Goal: Communication & Community: Connect with others

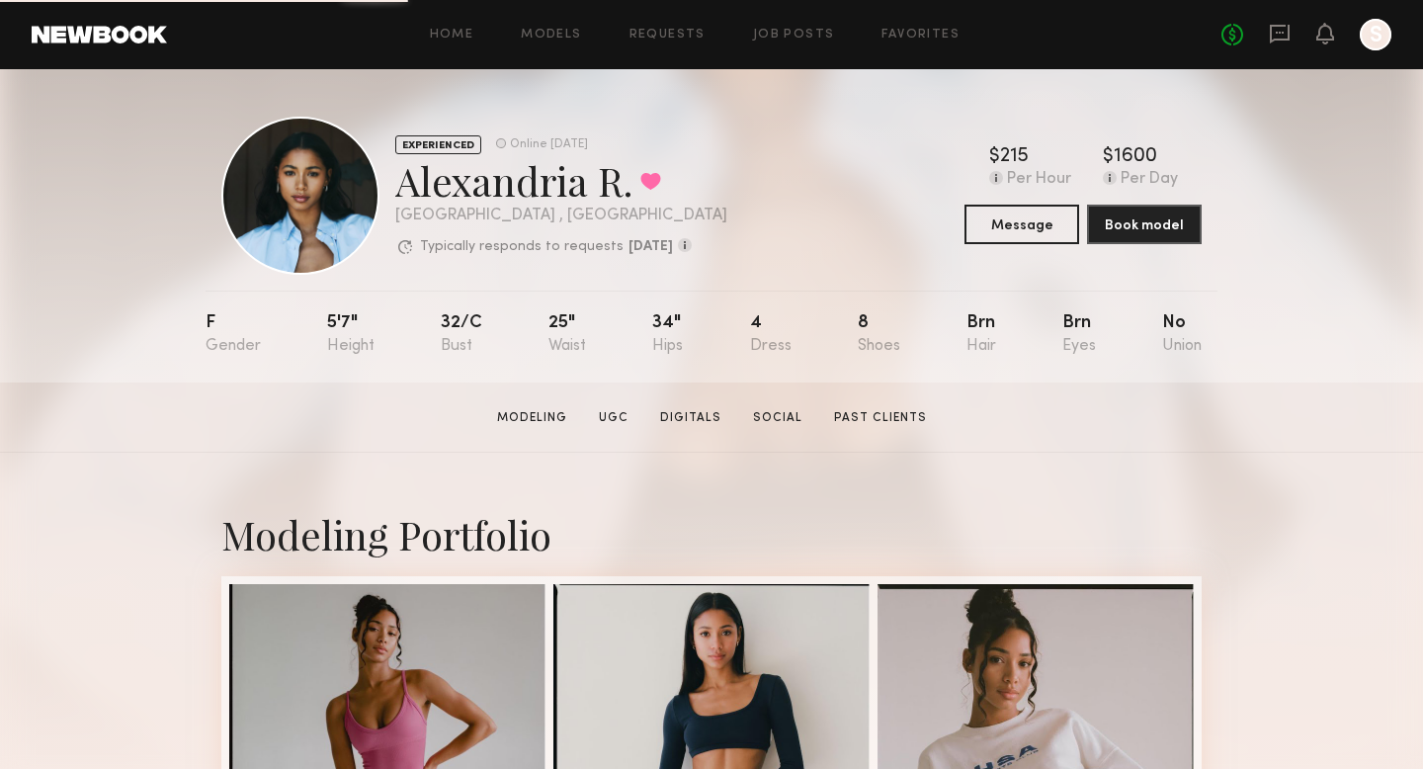
click at [1292, 35] on div "No fees up to $5,000 S" at bounding box center [1306, 35] width 170 height 32
click at [1278, 30] on icon at bounding box center [1280, 34] width 22 height 22
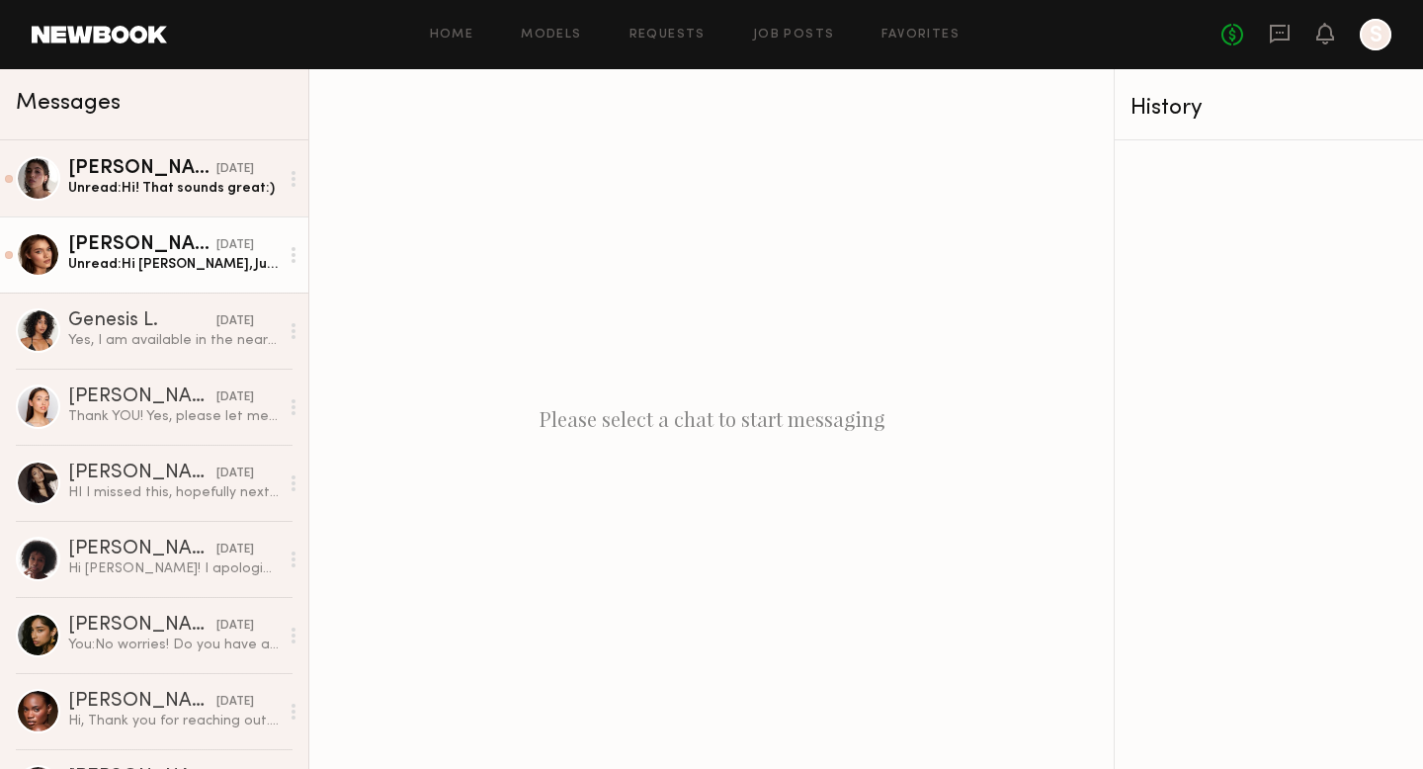
click at [167, 257] on div "Unread: Hi Sravya, Just following up in case my last message got buried—I’d def…" at bounding box center [173, 264] width 210 height 19
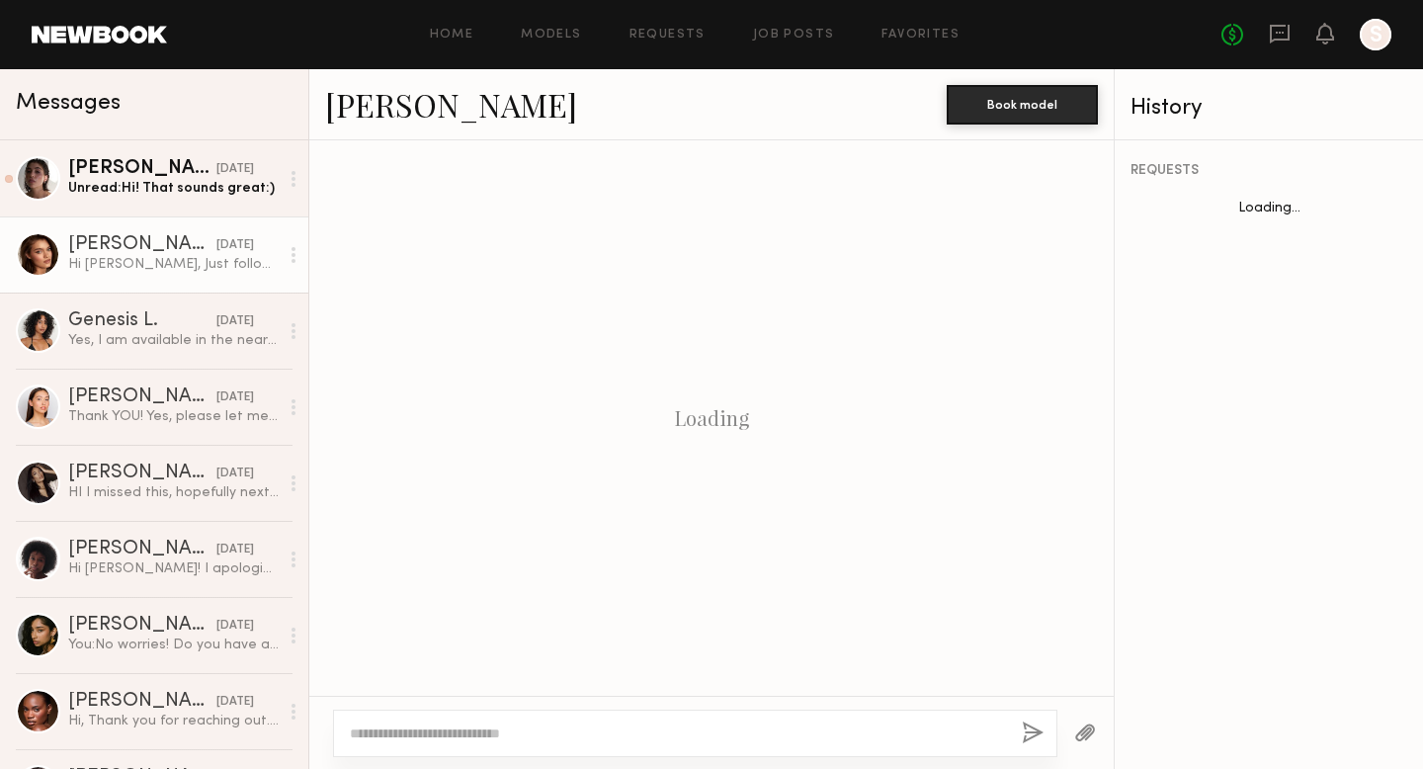
scroll to position [1379, 0]
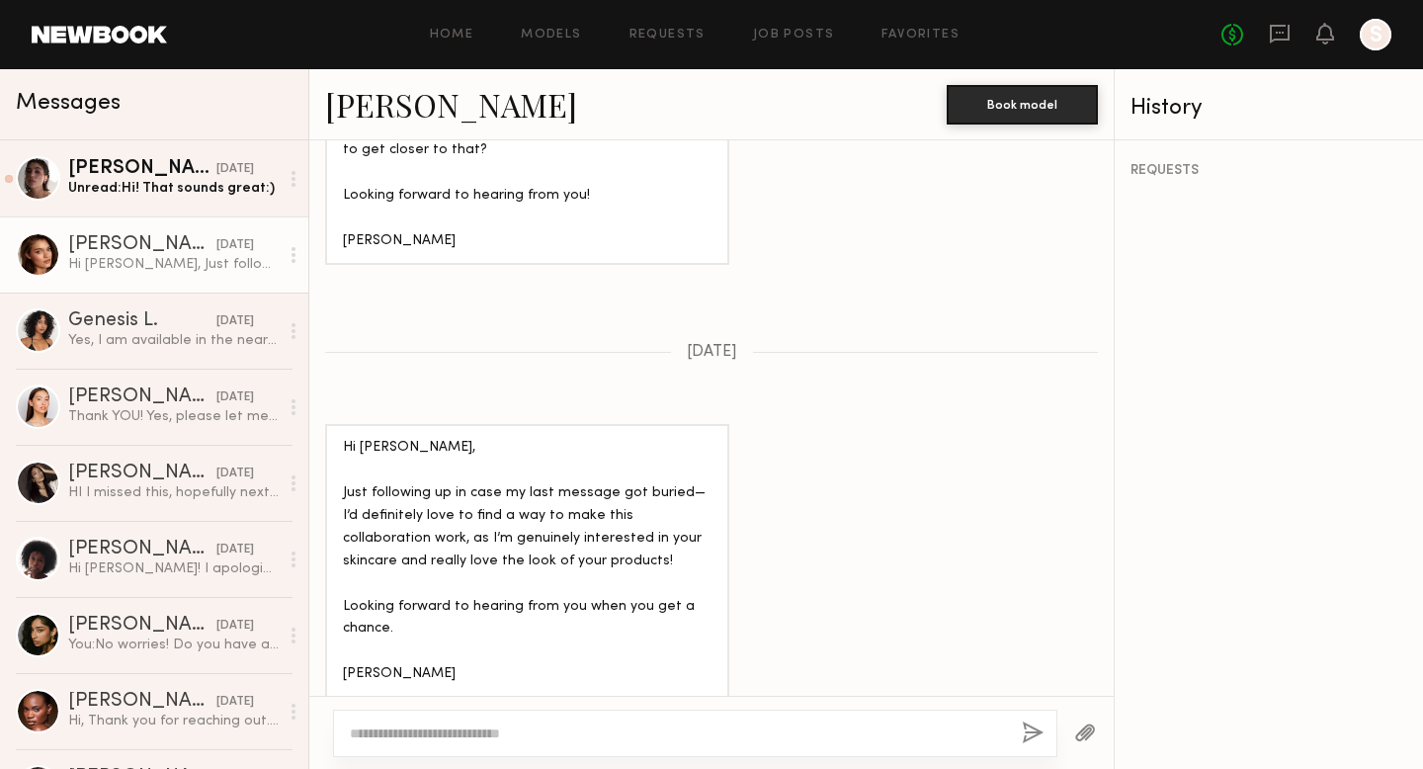
click at [433, 108] on link "Oleksandra K." at bounding box center [451, 104] width 252 height 42
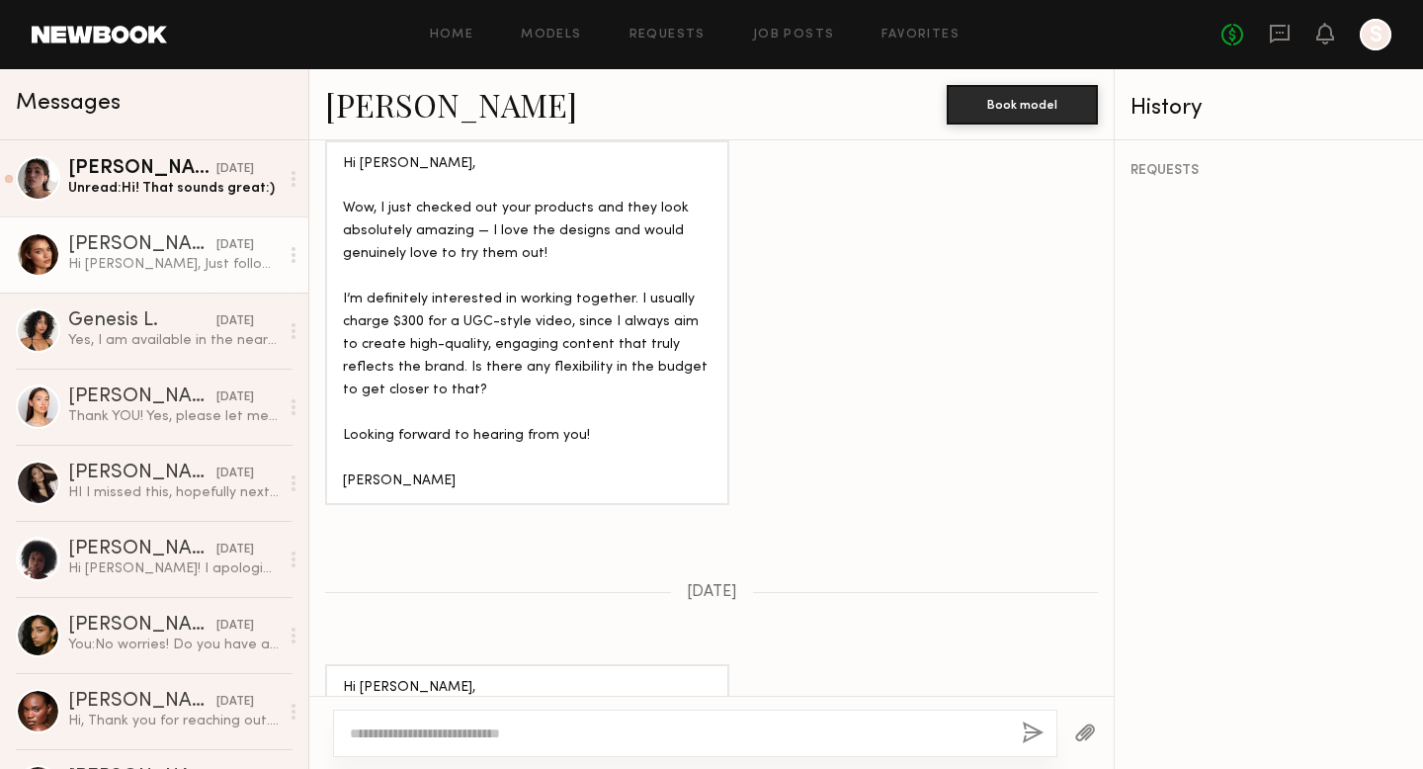
scroll to position [1245, 0]
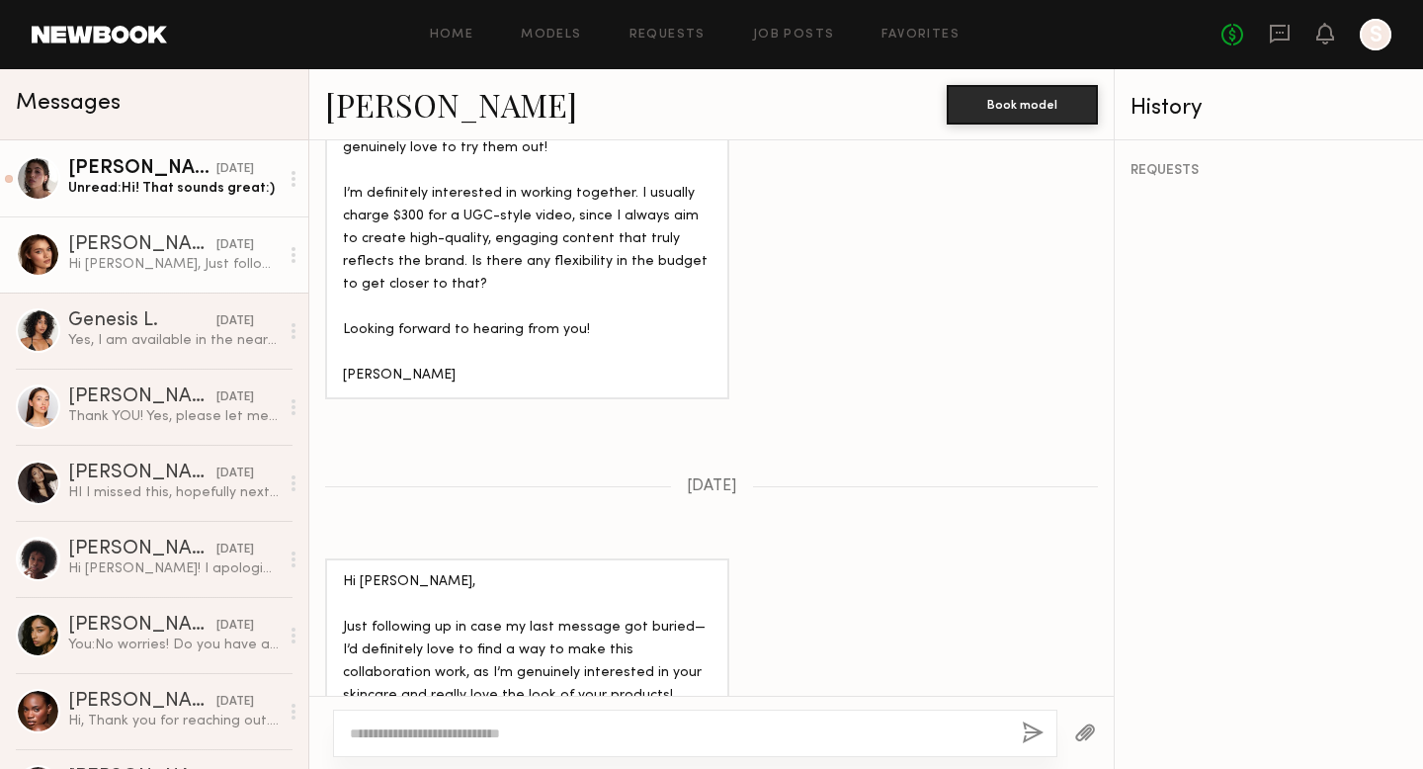
click at [168, 186] on div "Unread: Hi! That sounds great:)" at bounding box center [173, 188] width 210 height 19
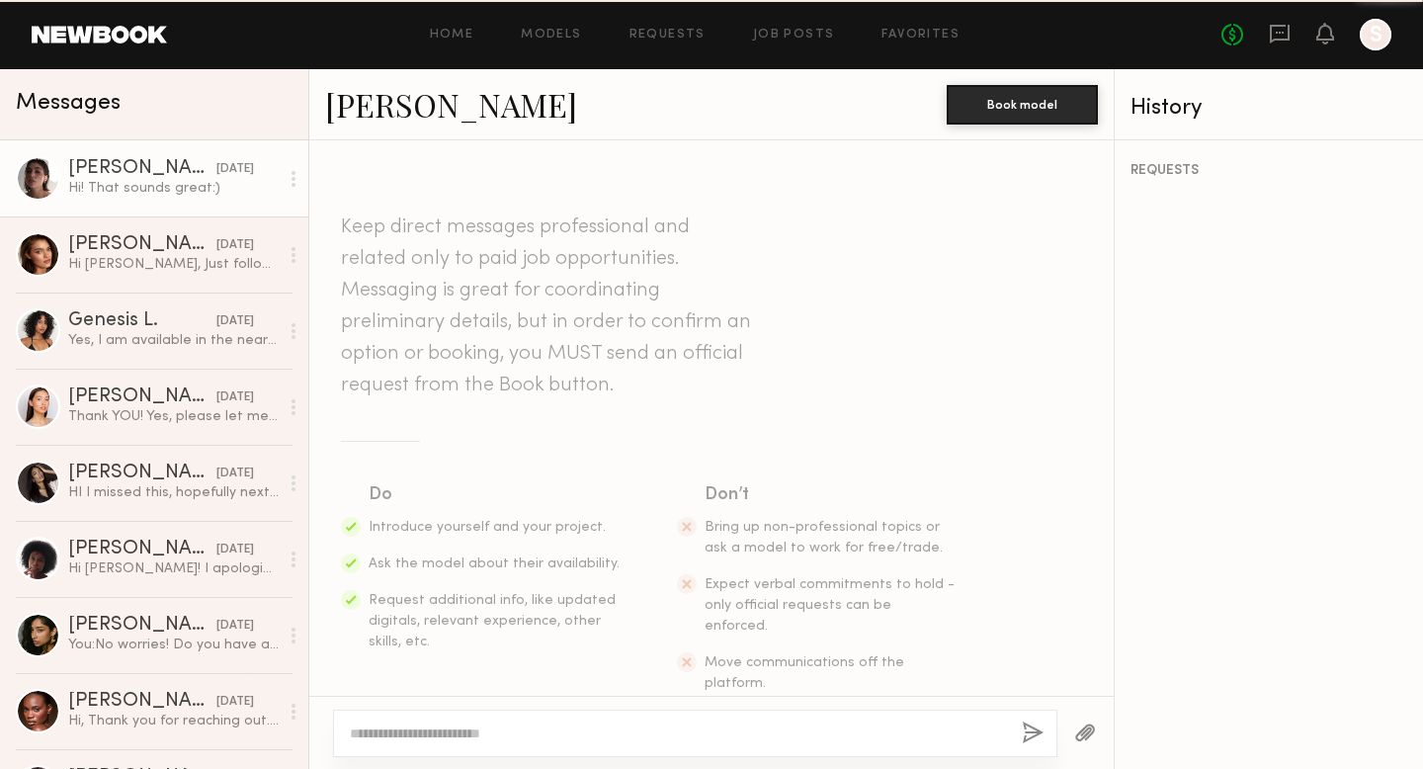
scroll to position [639, 0]
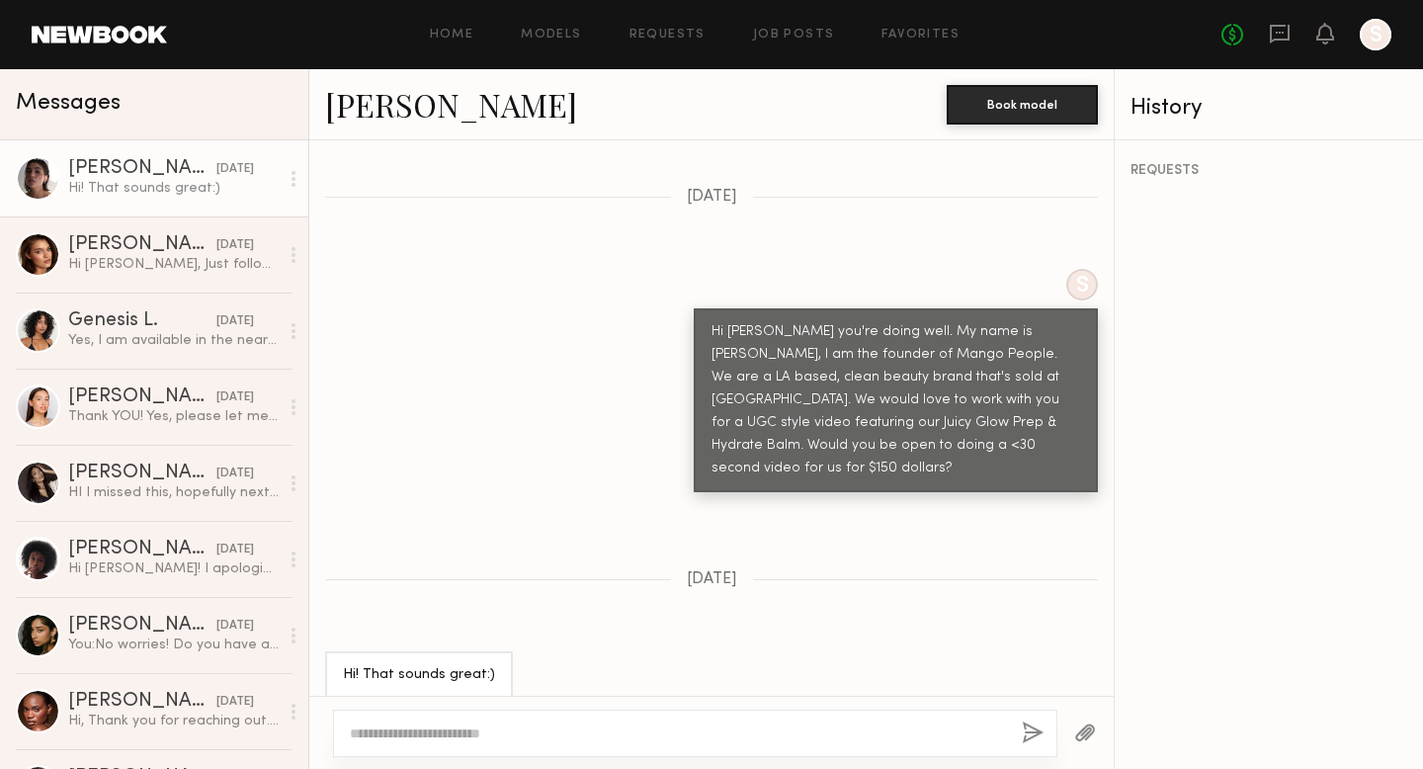
click at [389, 109] on link "Kelsey H." at bounding box center [451, 104] width 252 height 42
click at [556, 37] on link "Models" at bounding box center [551, 35] width 60 height 13
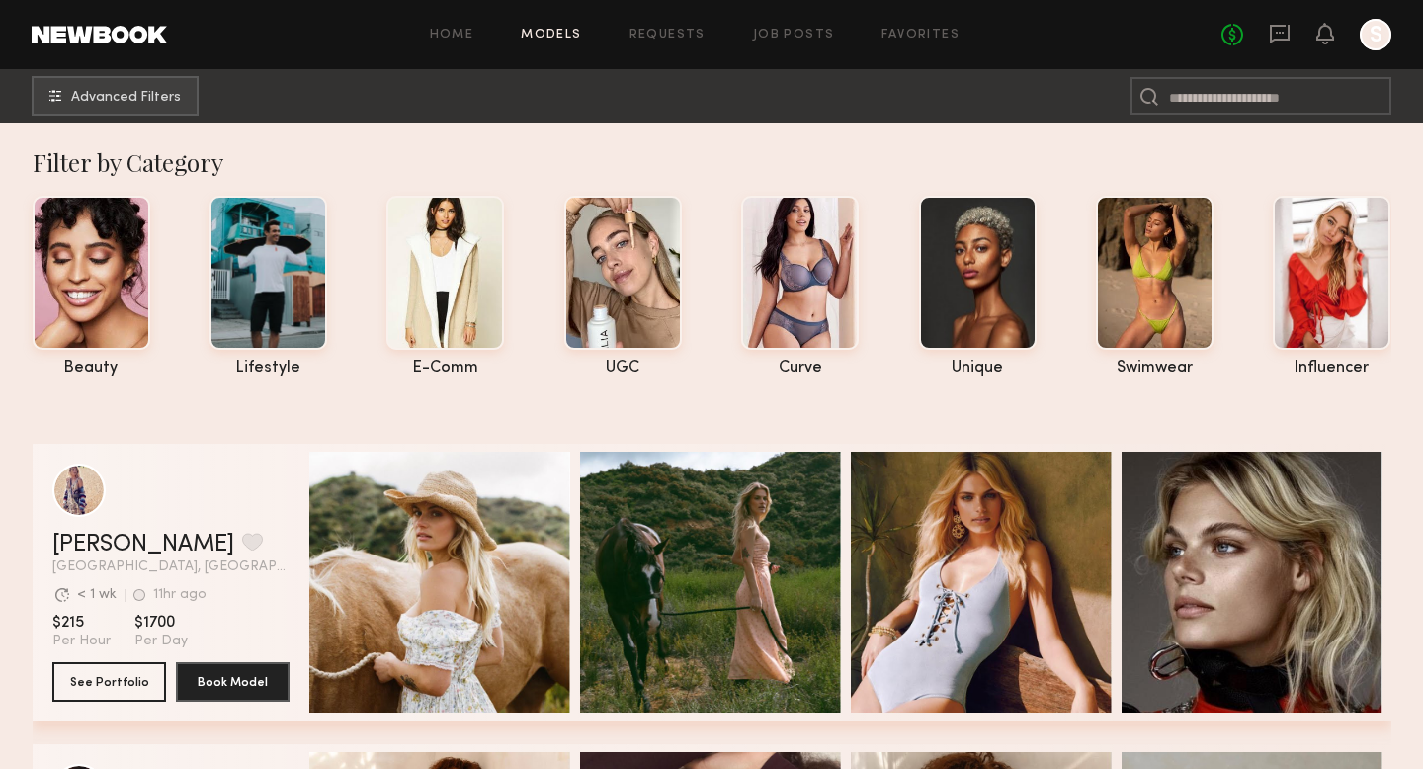
click at [1380, 37] on div at bounding box center [1375, 35] width 32 height 32
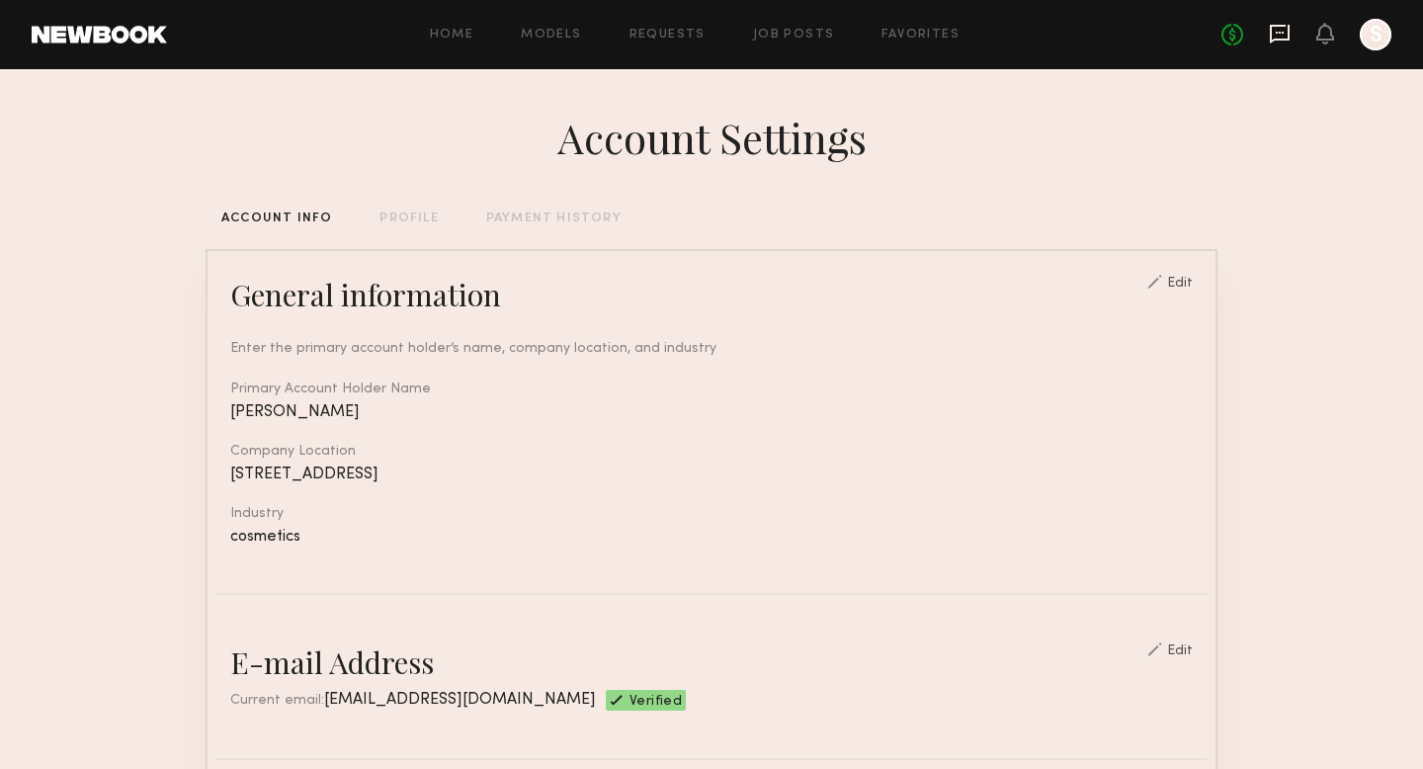
click at [1272, 40] on icon at bounding box center [1280, 34] width 20 height 19
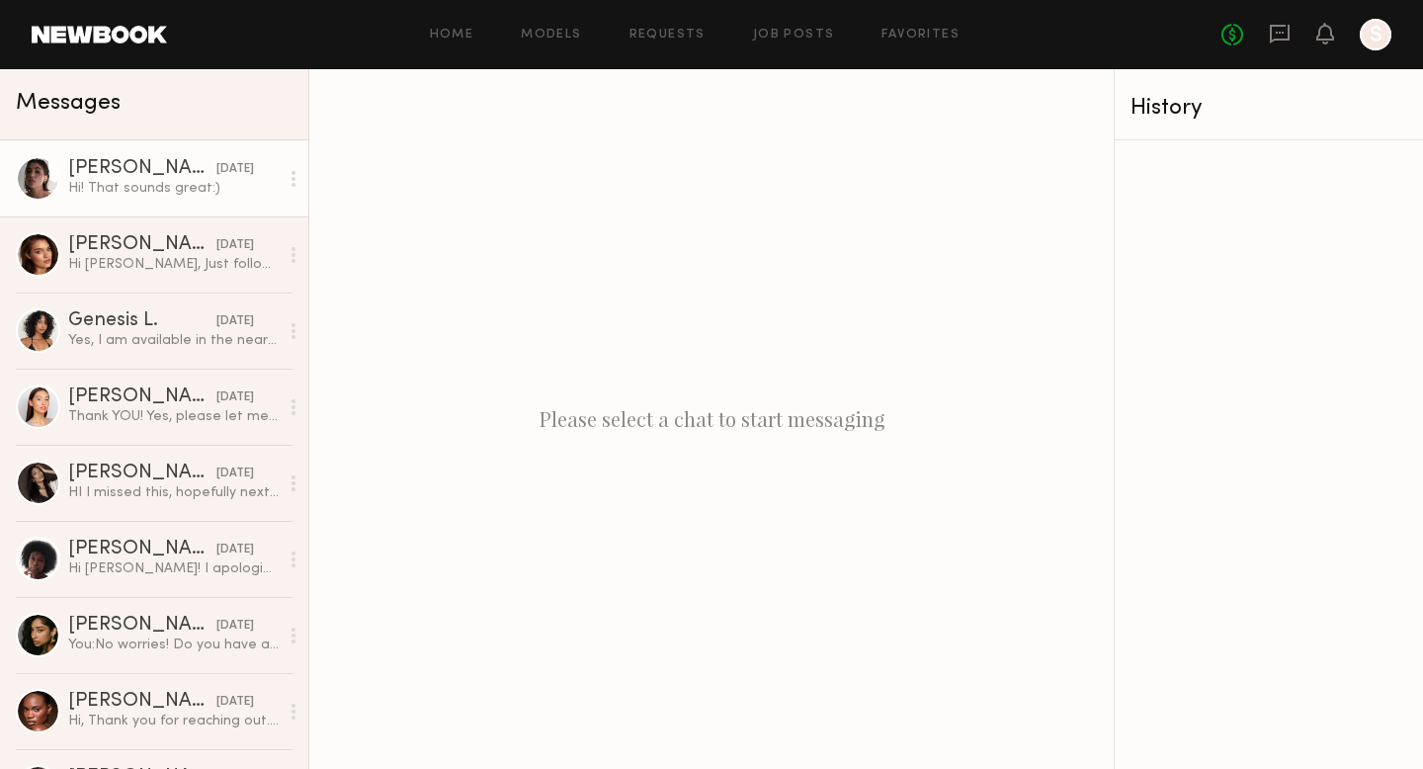
click at [151, 179] on div "Hi! That sounds great:)" at bounding box center [173, 188] width 210 height 19
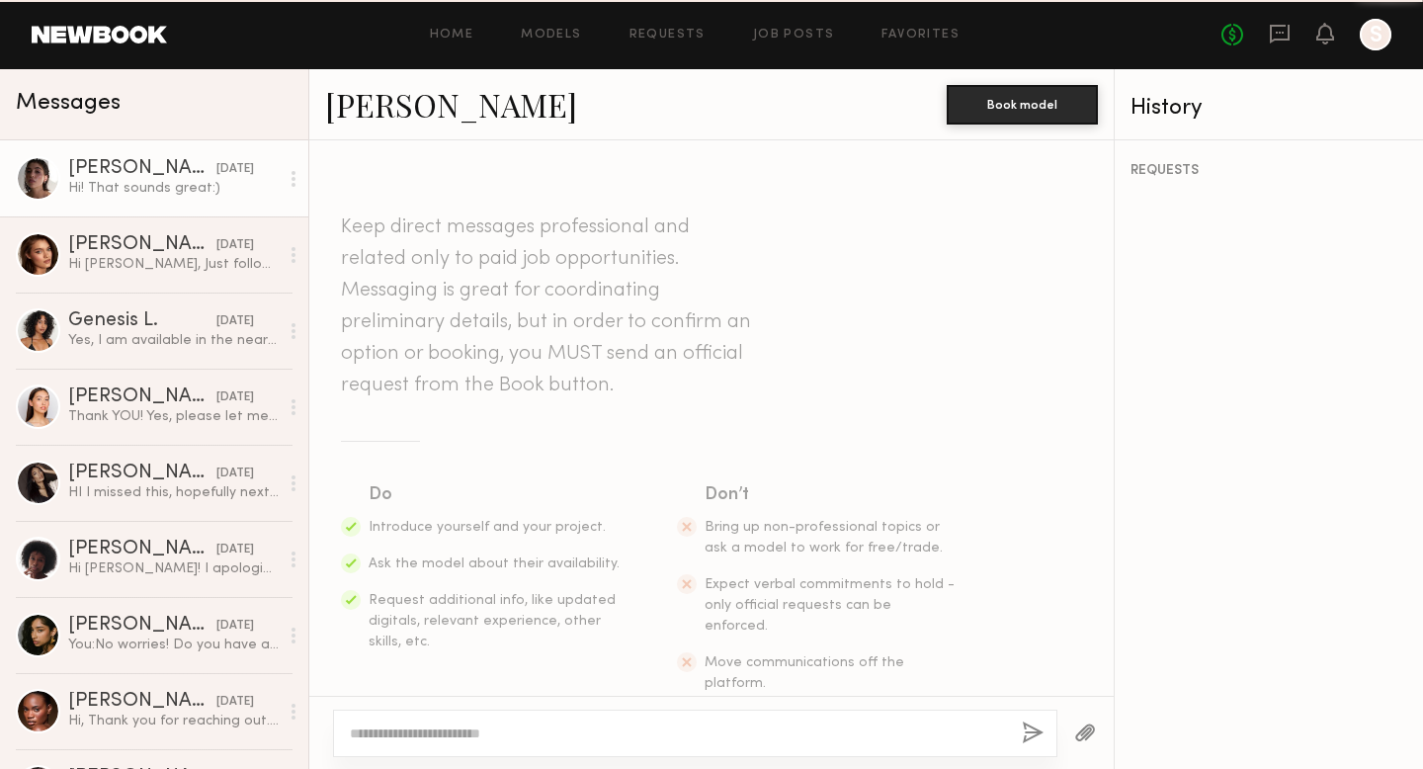
scroll to position [639, 0]
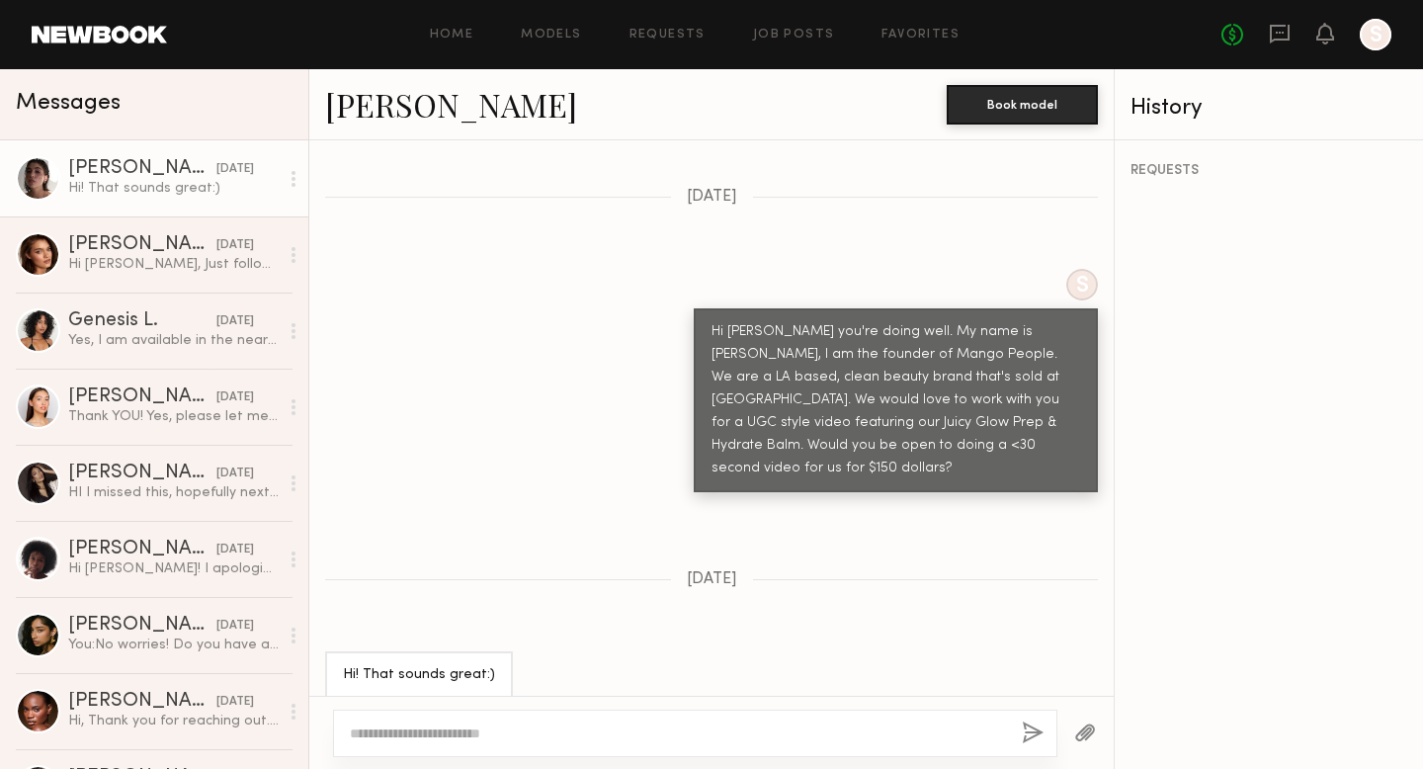
click at [422, 739] on textarea at bounding box center [678, 733] width 656 height 20
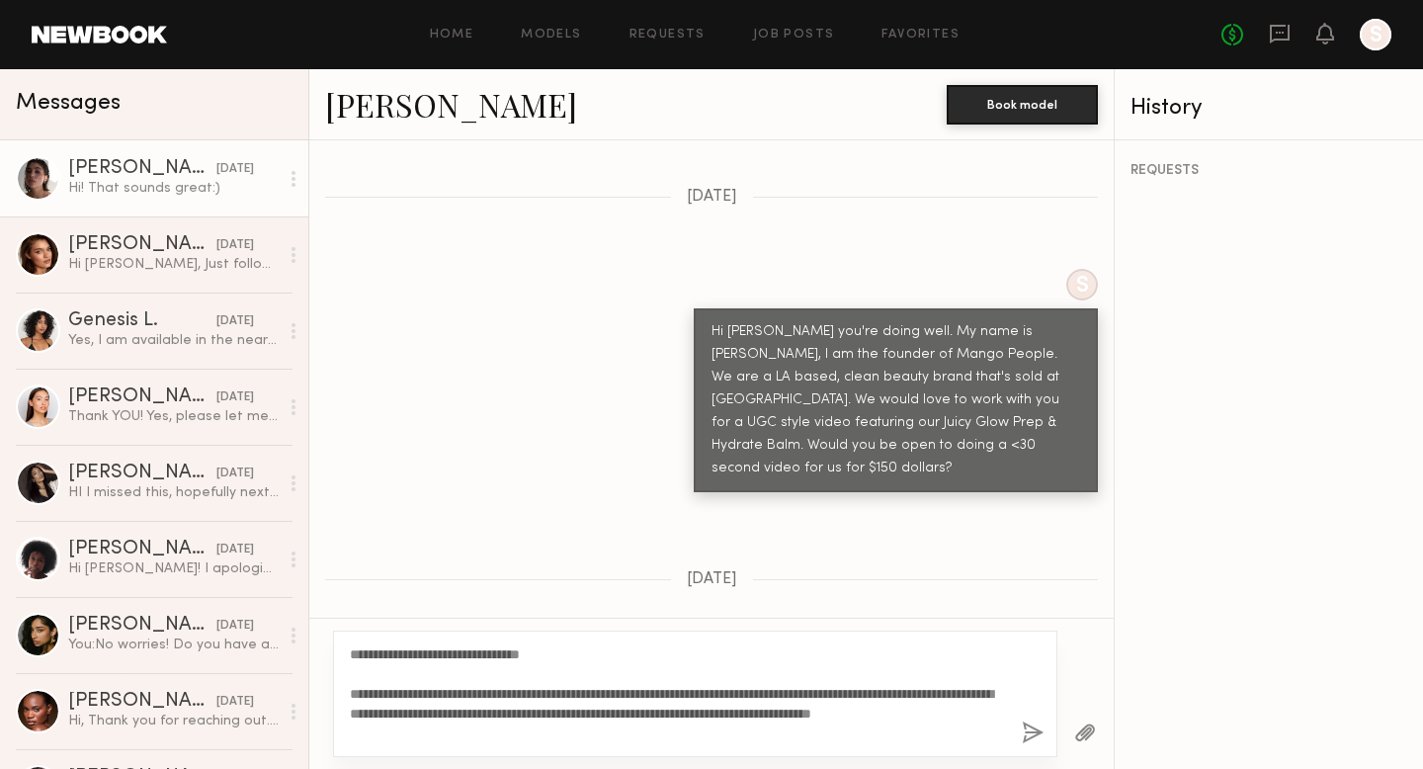
click at [352, 734] on textarea "**********" at bounding box center [678, 693] width 656 height 99
click at [483, 735] on textarea "**********" at bounding box center [678, 693] width 656 height 99
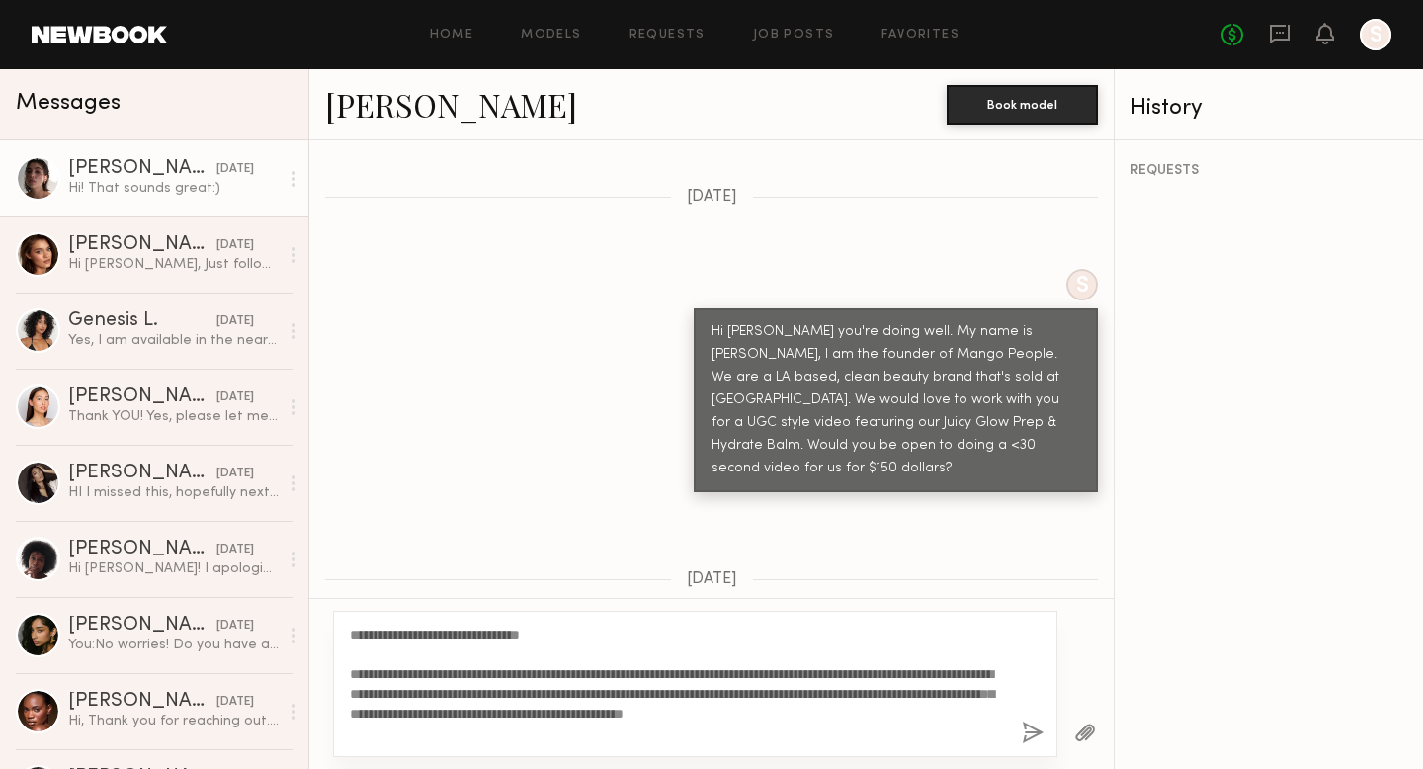
type textarea "**********"
click at [1032, 730] on button "button" at bounding box center [1033, 733] width 22 height 25
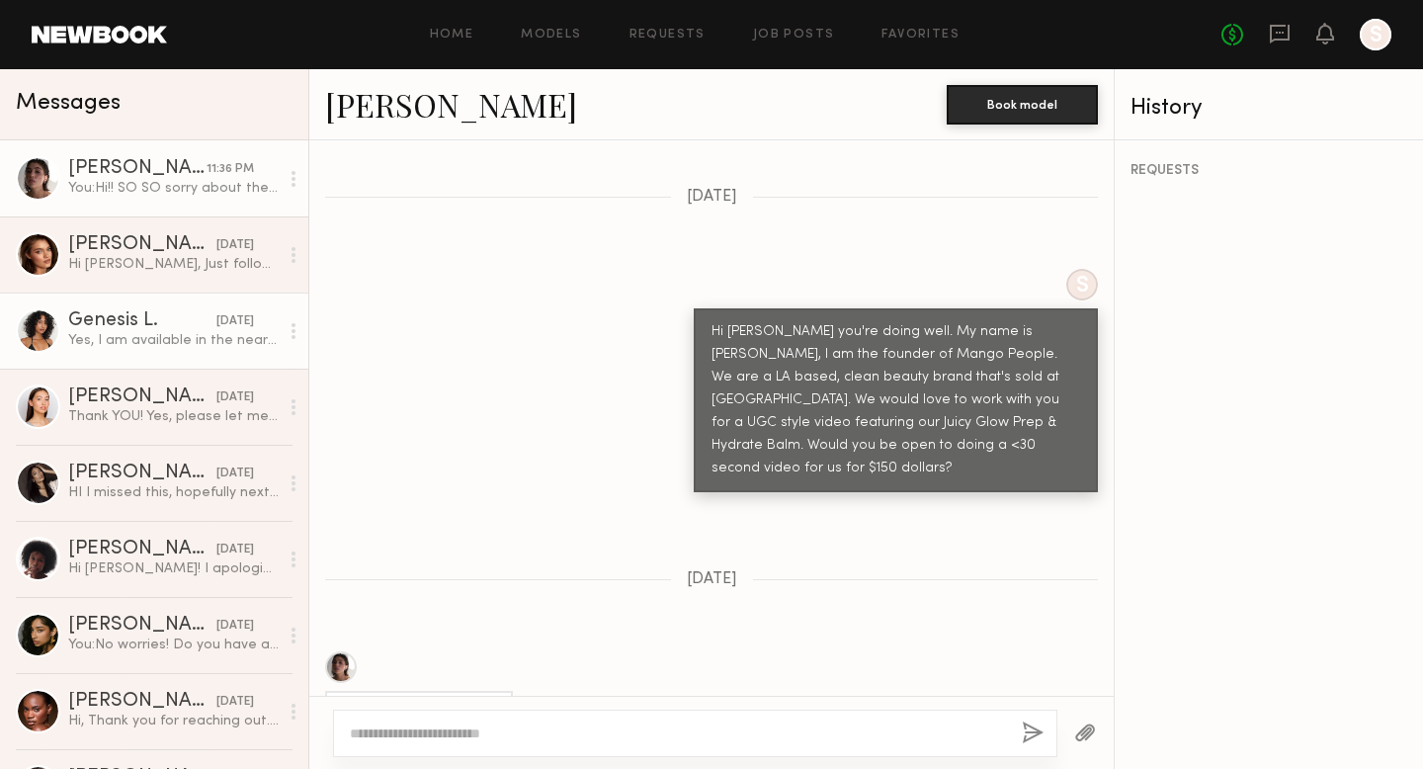
scroll to position [1193, 0]
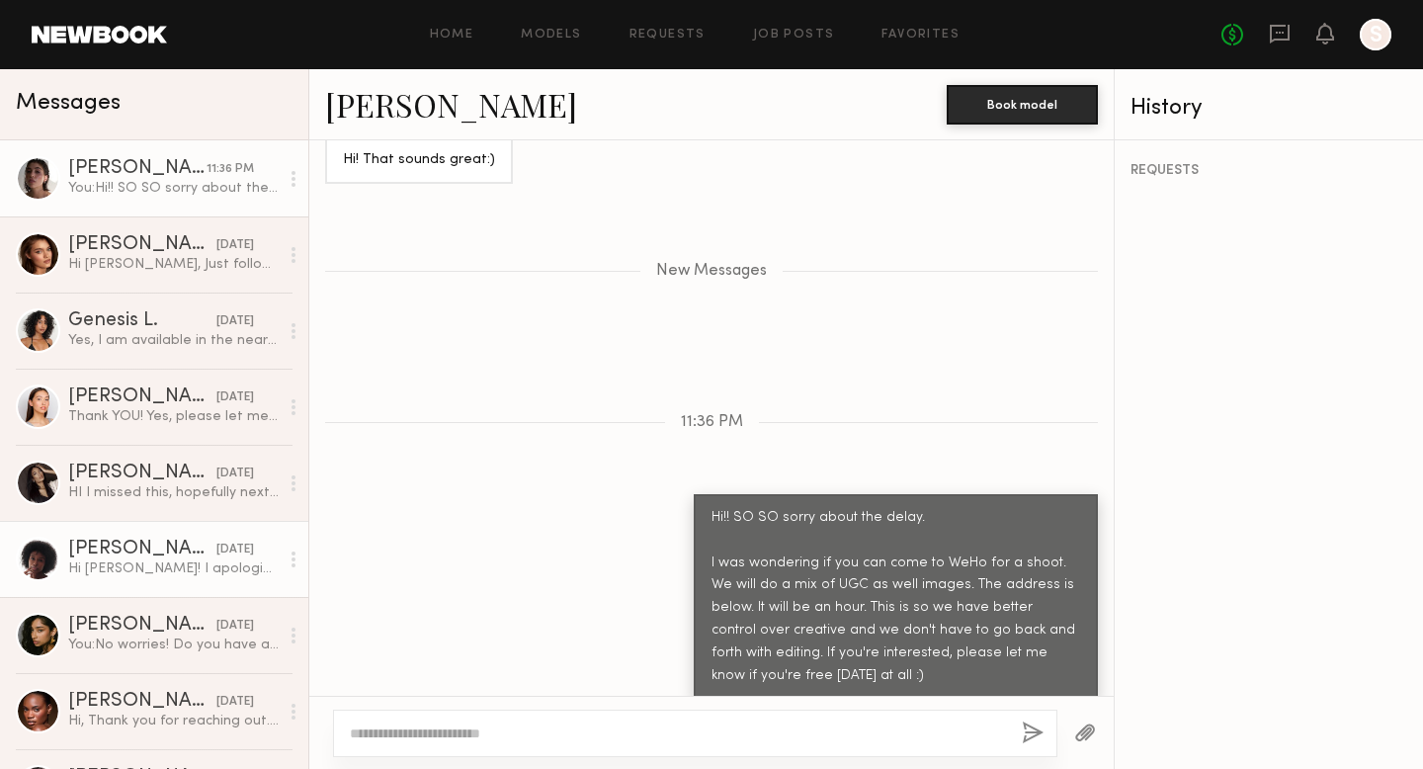
click at [136, 562] on div "Hi Sravya! I apologize I didn’t see this message or else I would’ve been availa…" at bounding box center [173, 568] width 210 height 19
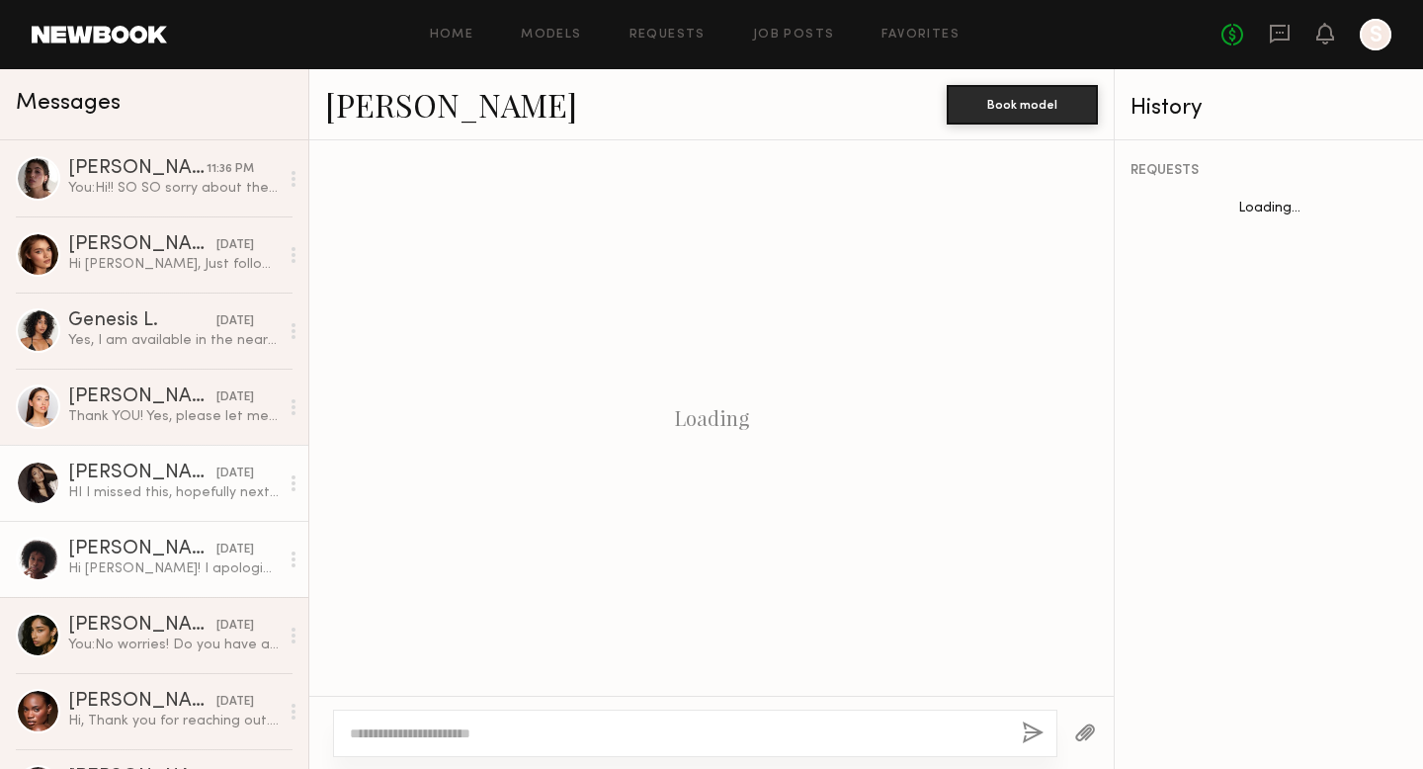
scroll to position [865, 0]
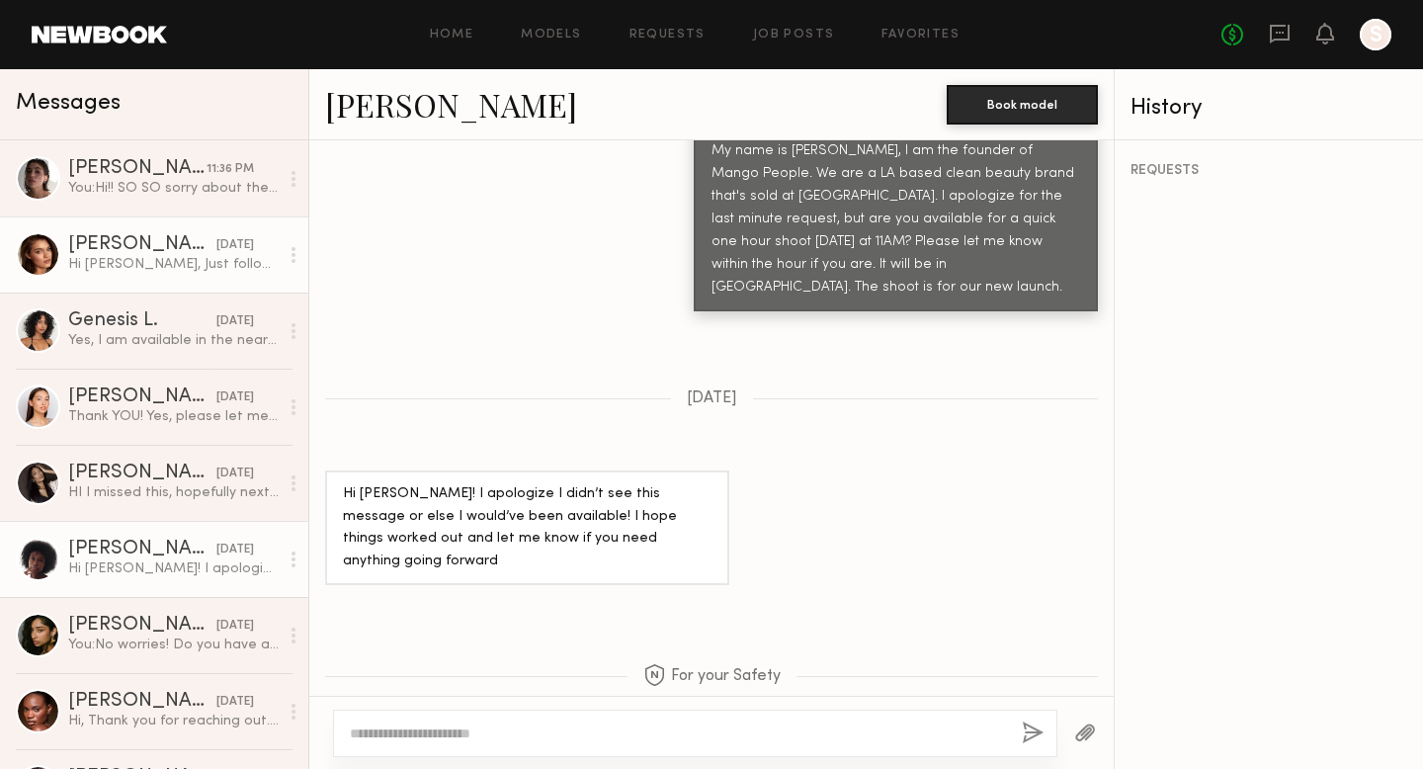
click at [157, 260] on div "Hi Sravya, Just following up in case my last message got buried—I’d definitely …" at bounding box center [173, 264] width 210 height 19
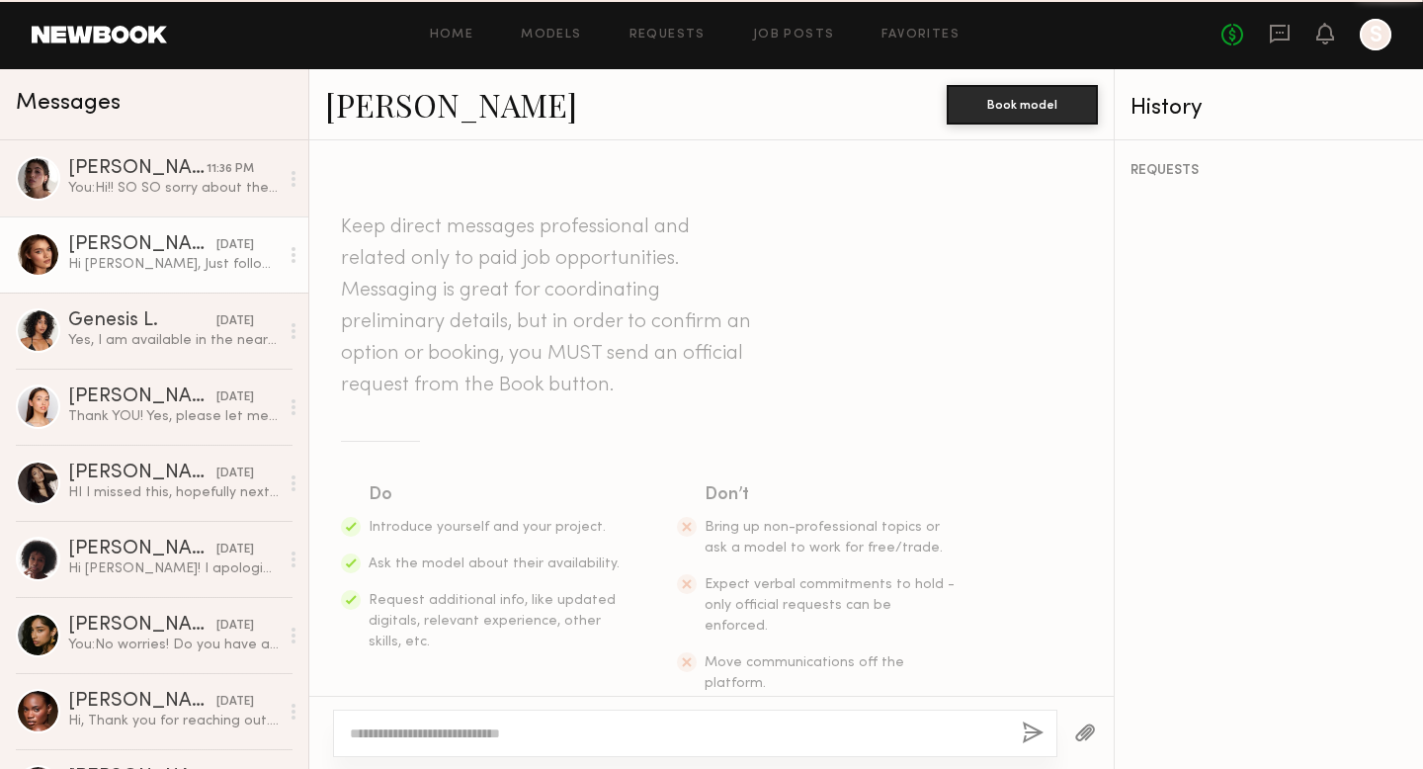
scroll to position [1379, 0]
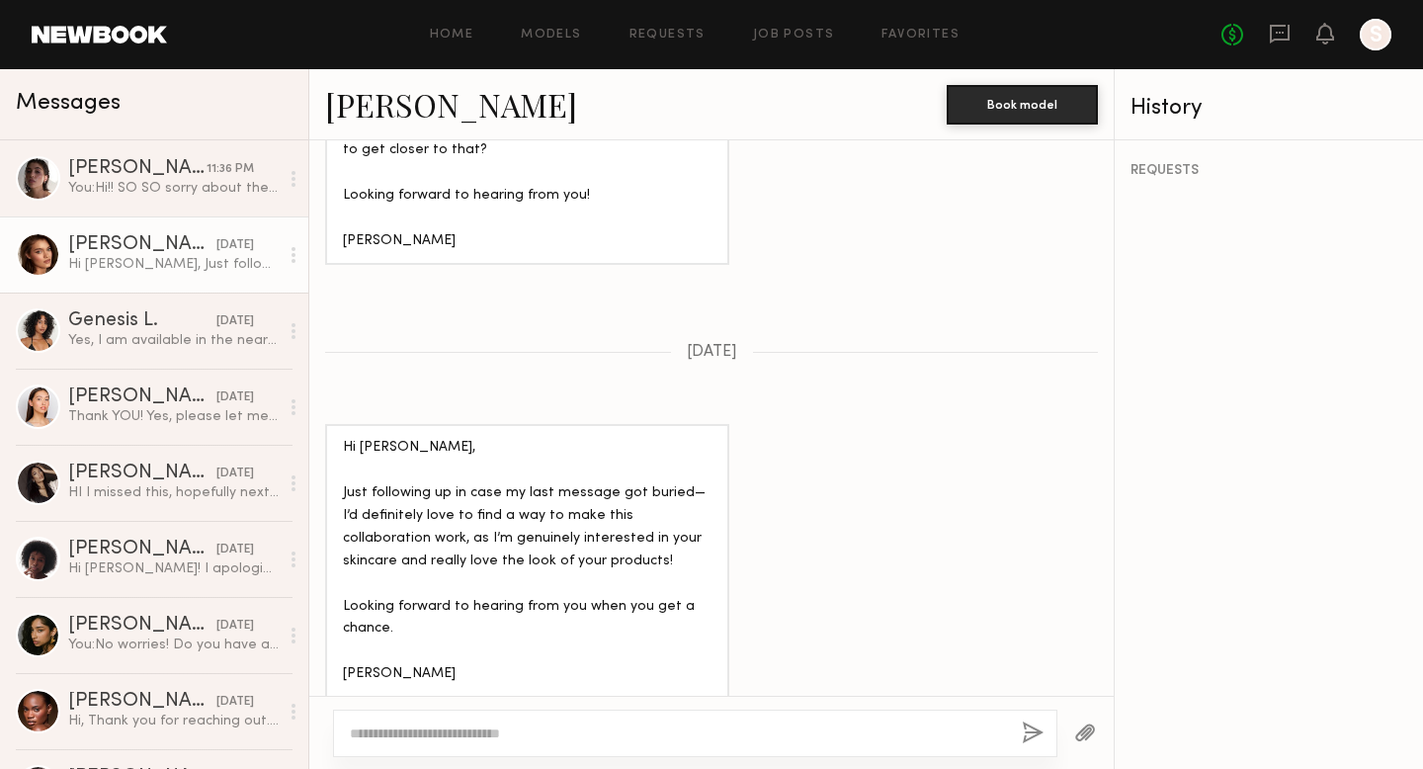
click at [500, 734] on textarea at bounding box center [678, 733] width 656 height 20
click at [405, 102] on link "Oleksandra K." at bounding box center [451, 104] width 252 height 42
click at [519, 742] on textarea at bounding box center [678, 733] width 656 height 20
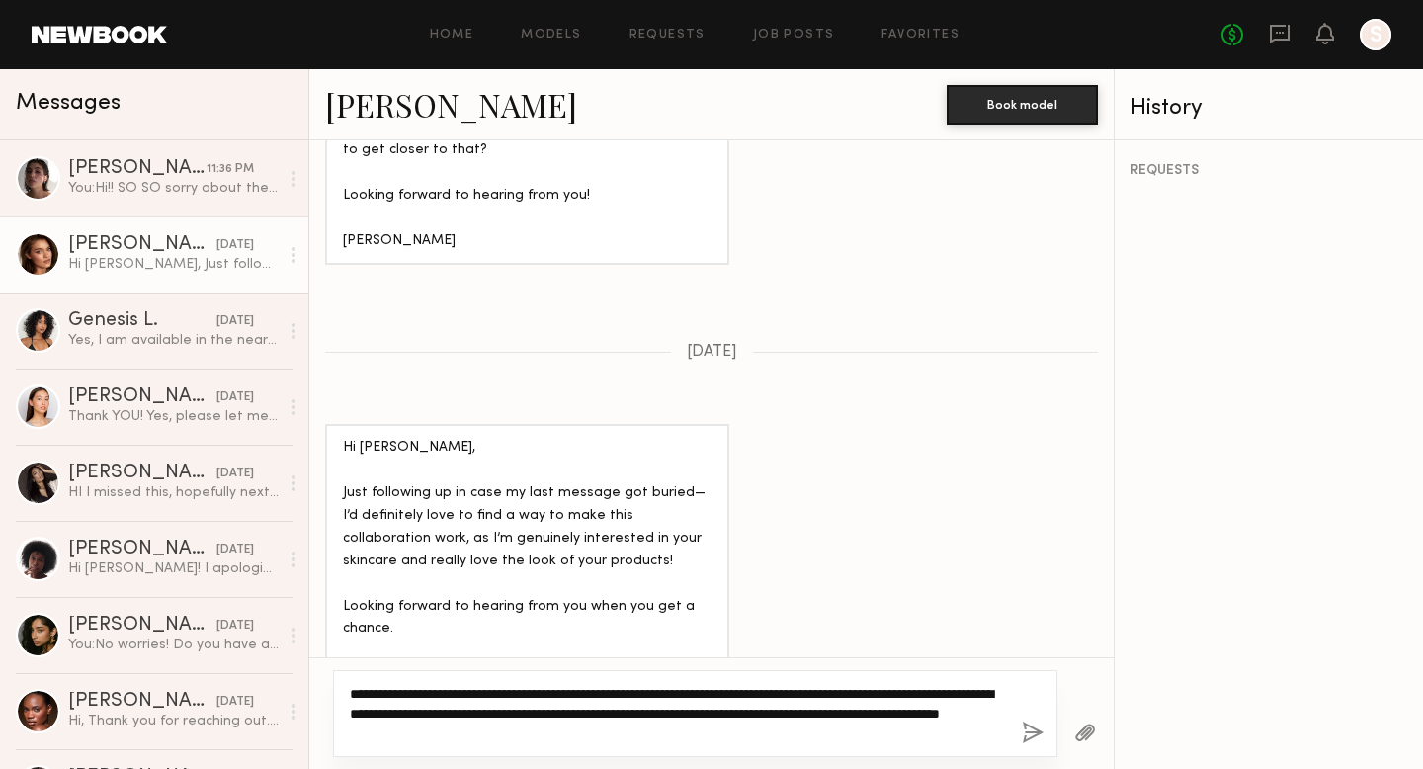
type textarea "**********"
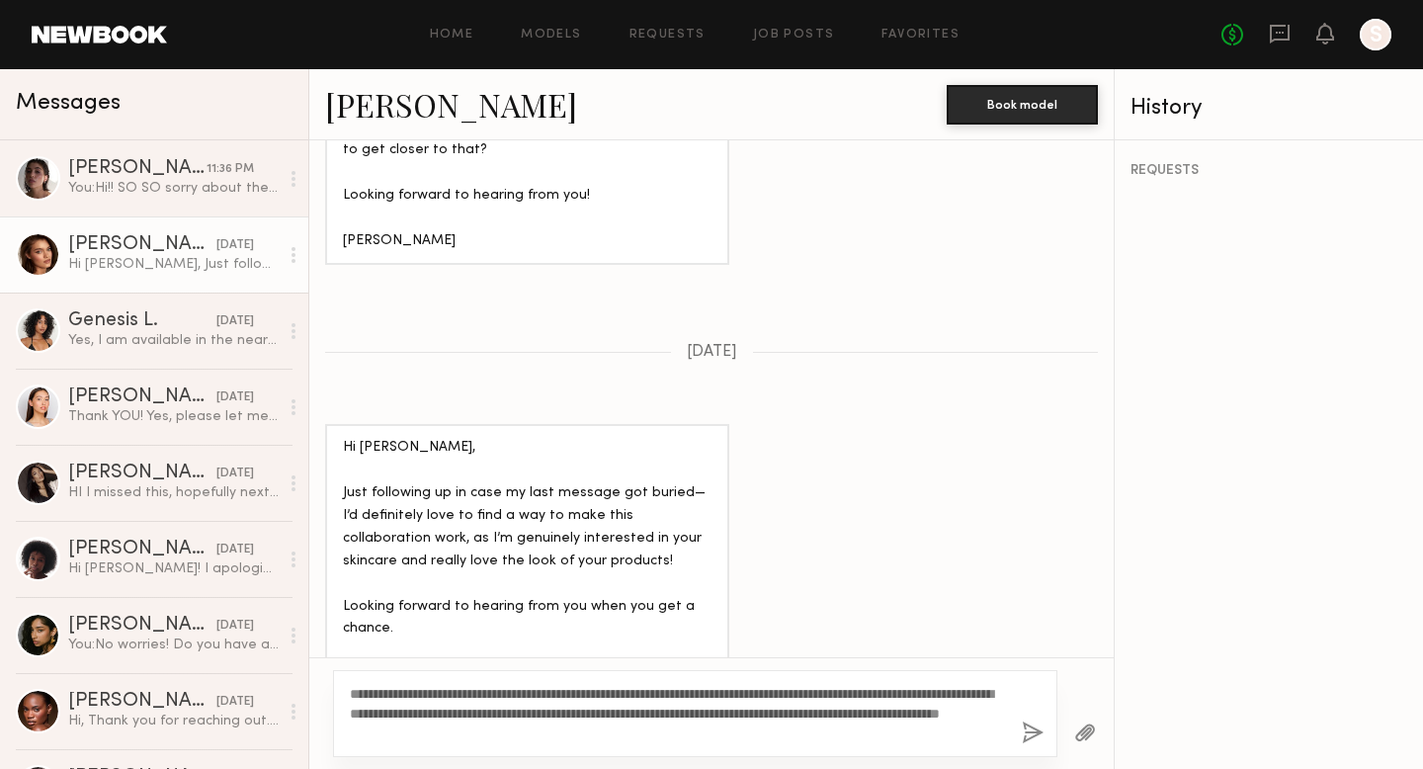
click at [1025, 735] on button "button" at bounding box center [1033, 733] width 22 height 25
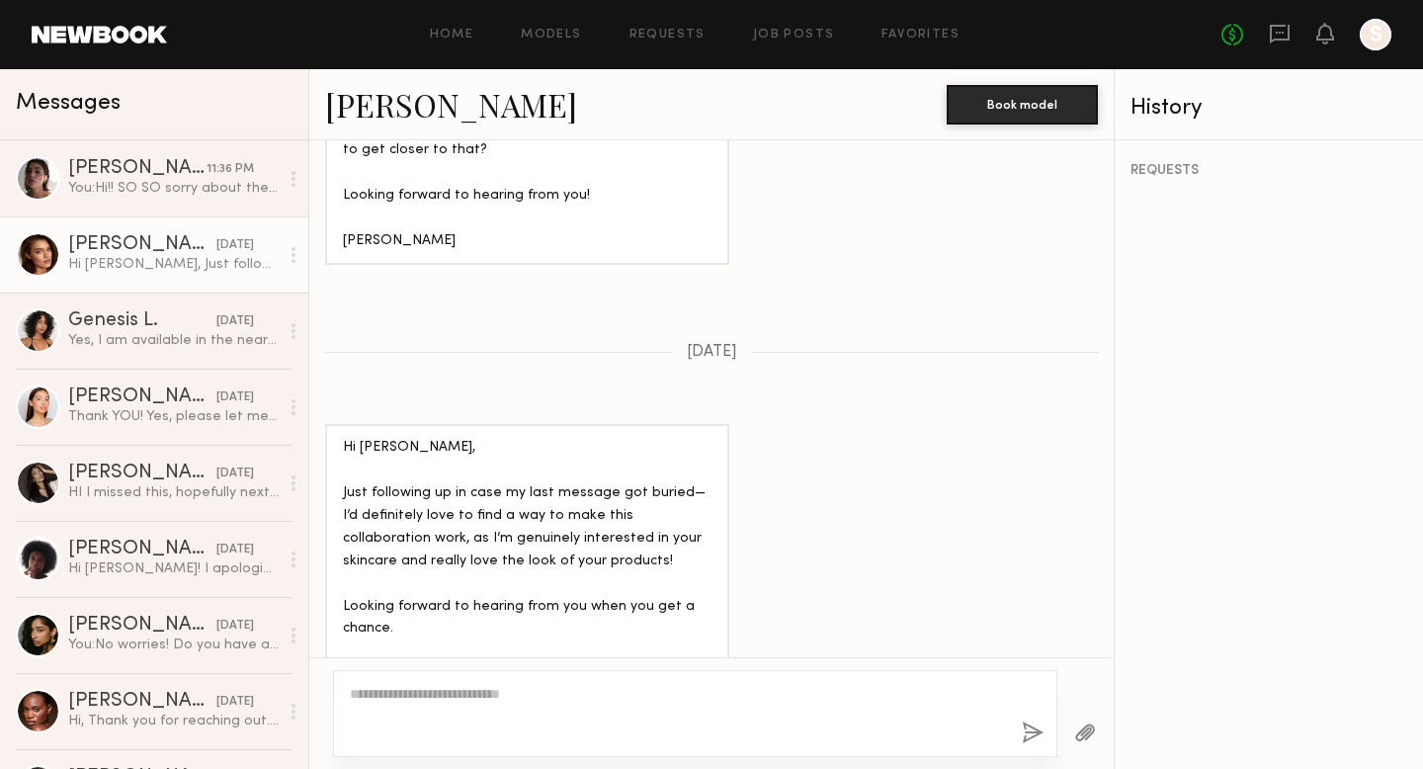
scroll to position [1826, 0]
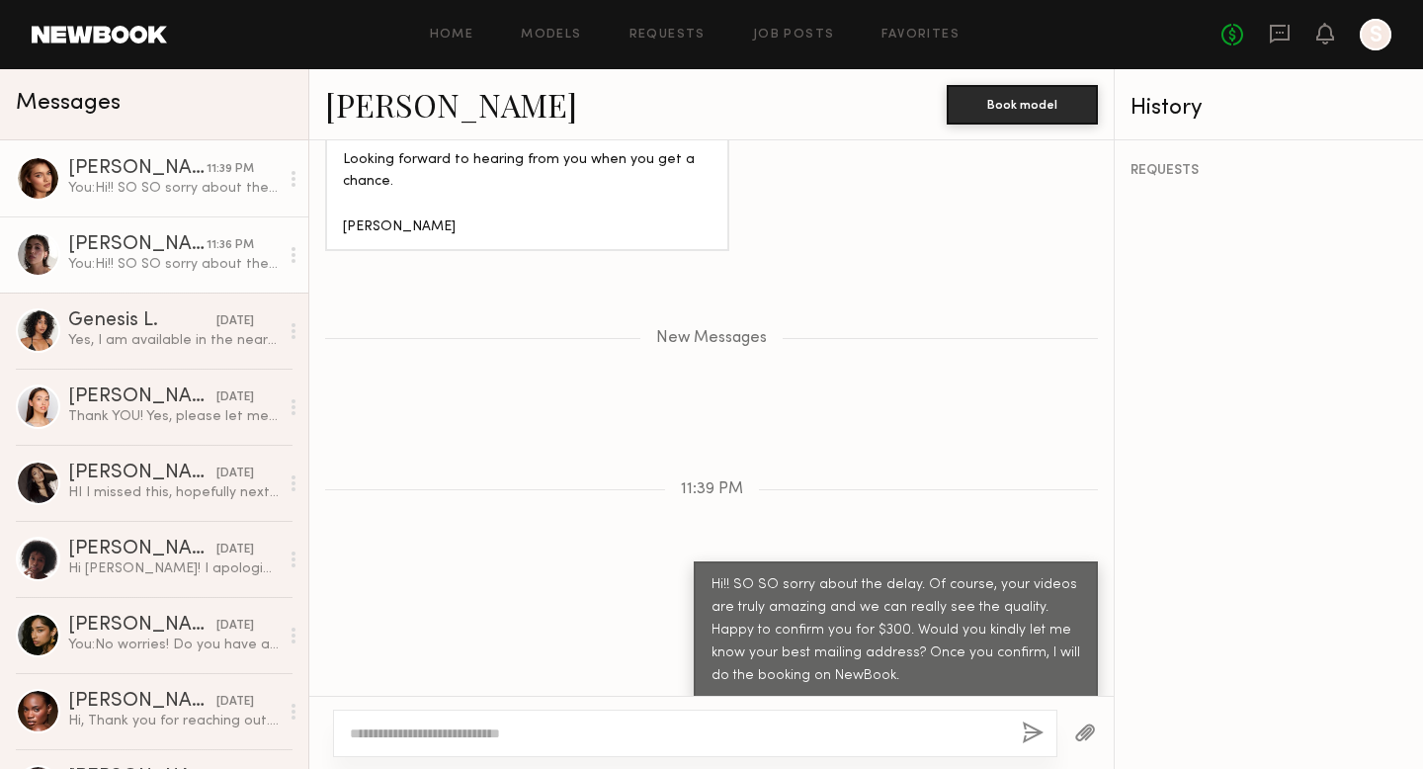
click at [123, 247] on div "Kelsey H." at bounding box center [137, 245] width 138 height 20
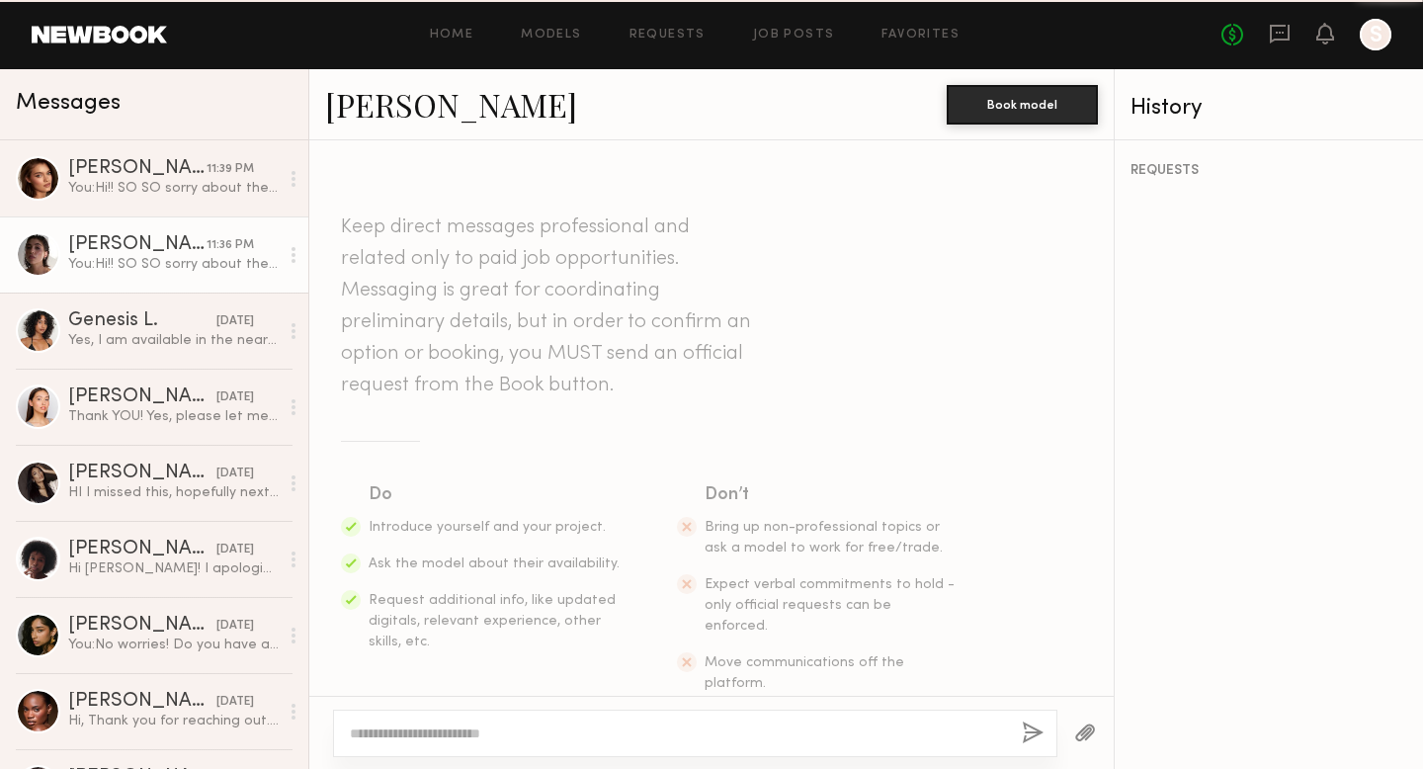
scroll to position [1043, 0]
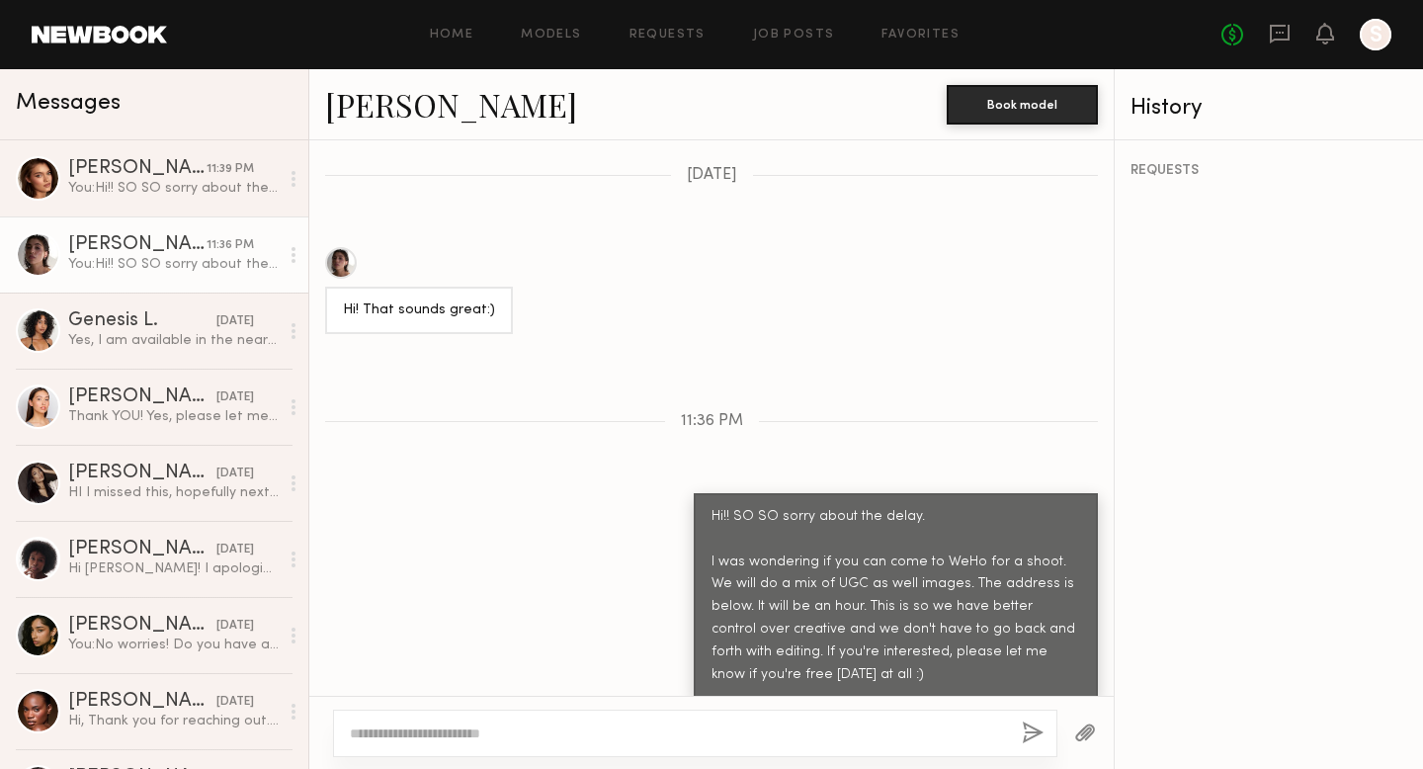
click at [369, 111] on link "Kelsey H." at bounding box center [451, 104] width 252 height 42
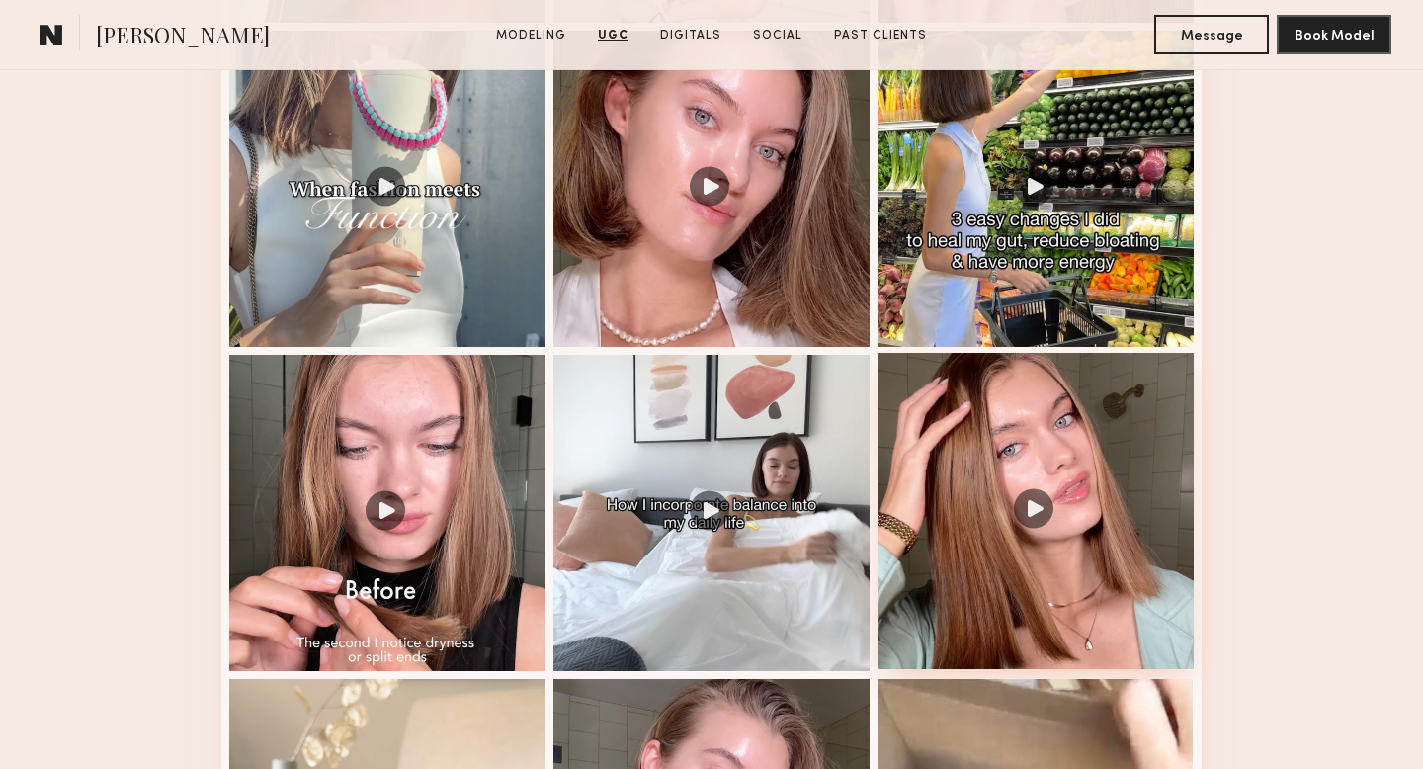
scroll to position [2018, 0]
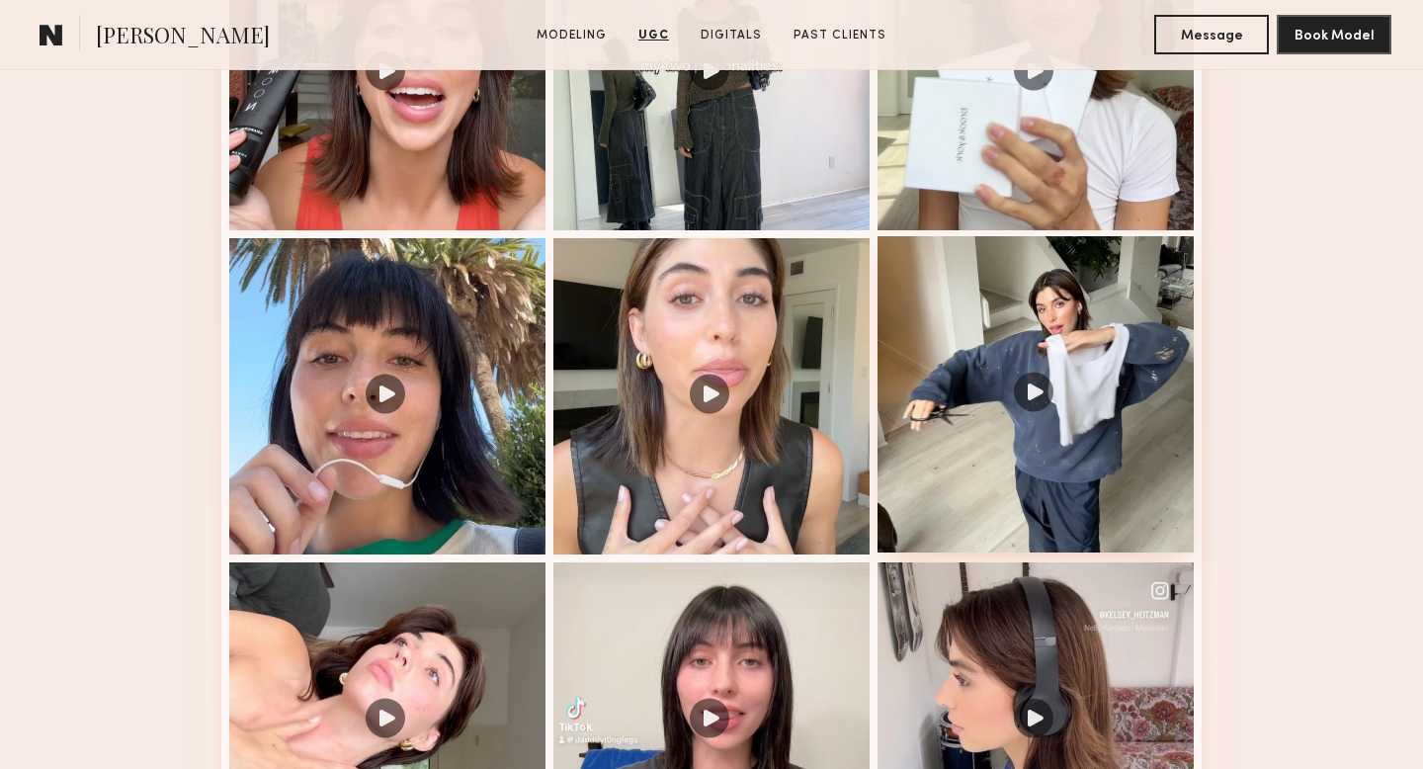
scroll to position [2445, 0]
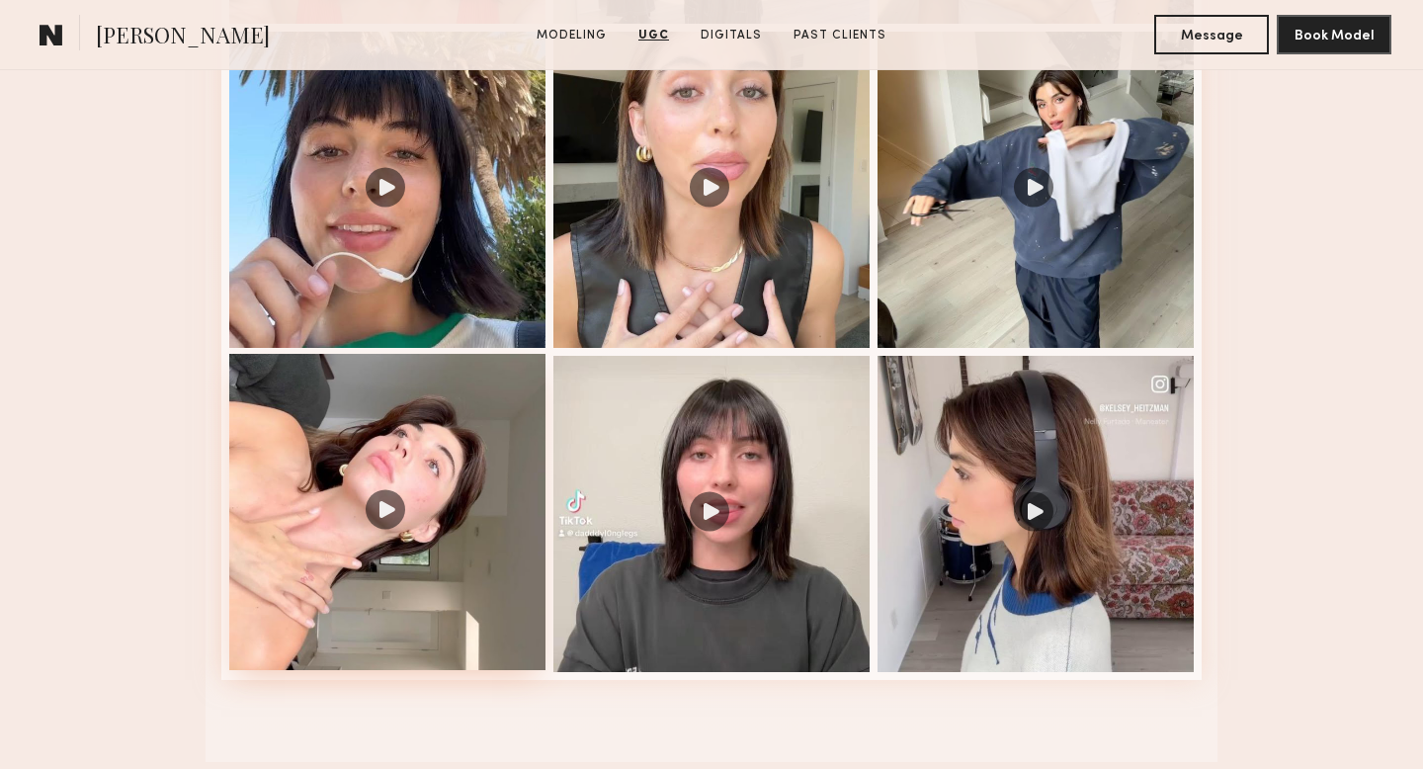
click at [394, 499] on div at bounding box center [387, 512] width 316 height 316
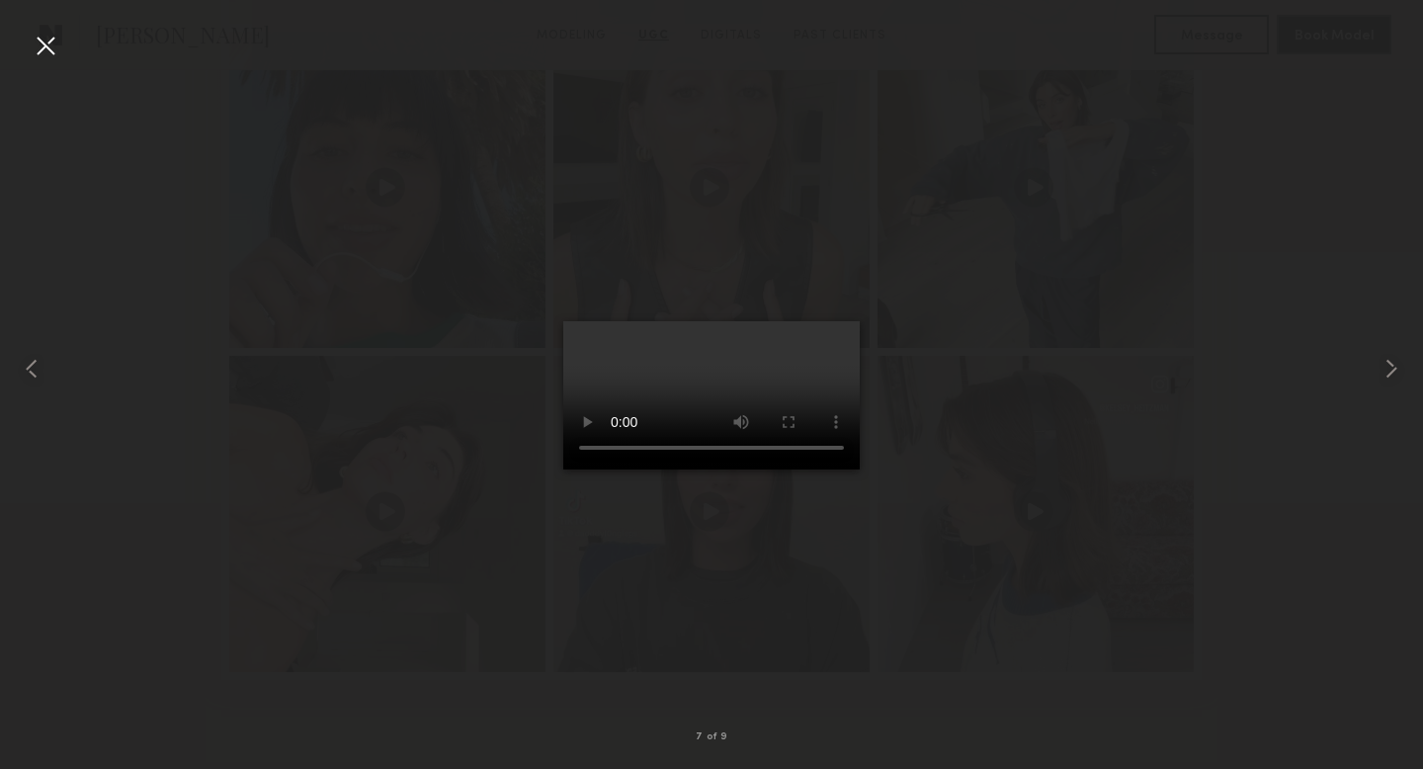
click at [39, 32] on div at bounding box center [46, 46] width 32 height 32
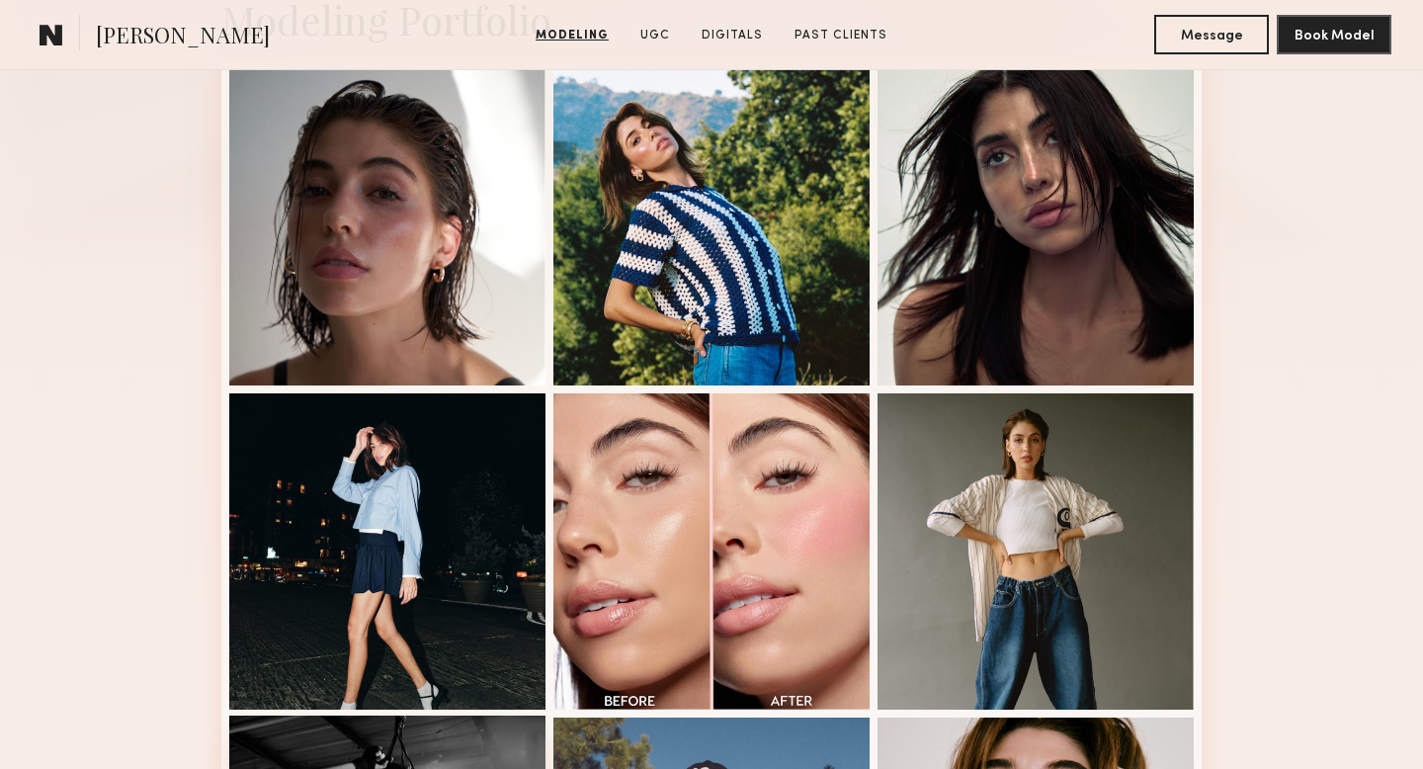
scroll to position [0, 0]
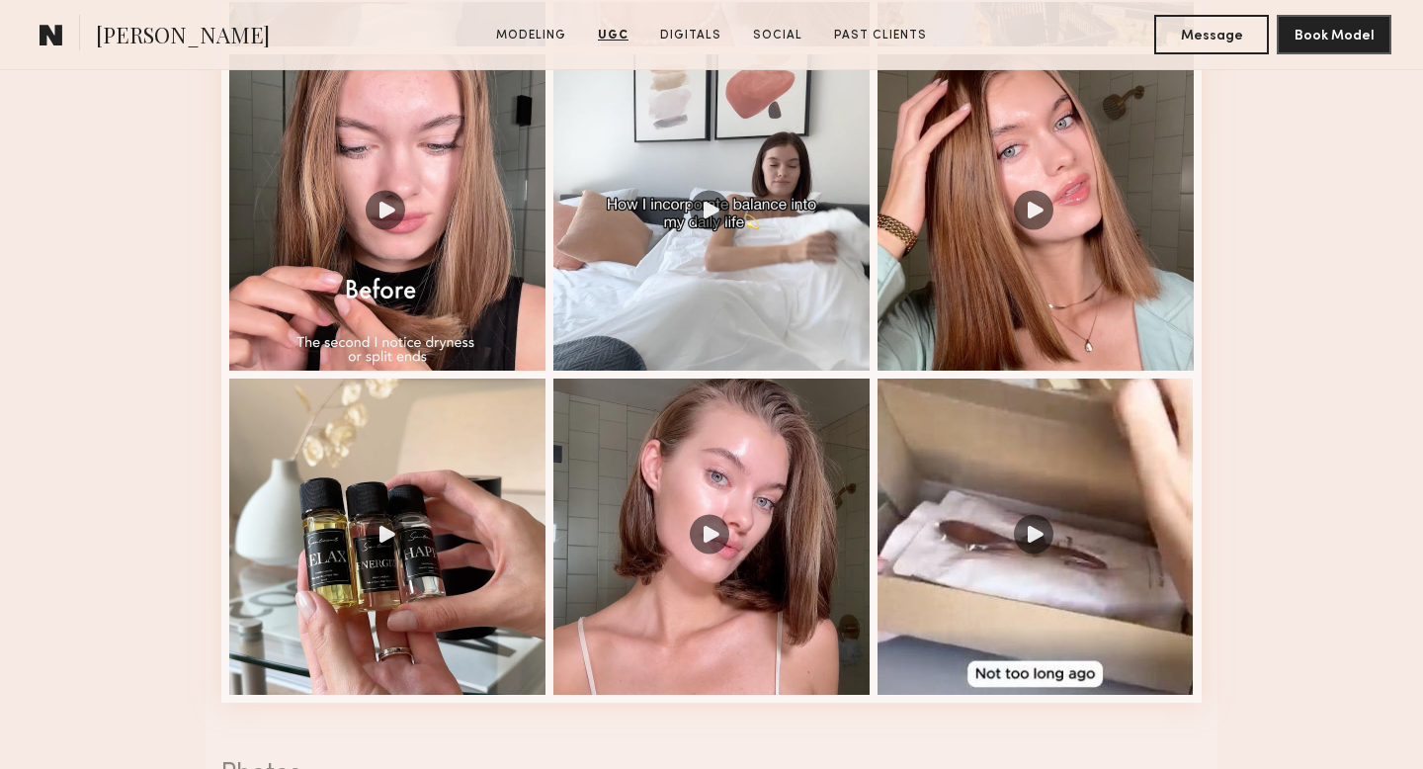
scroll to position [3083, 0]
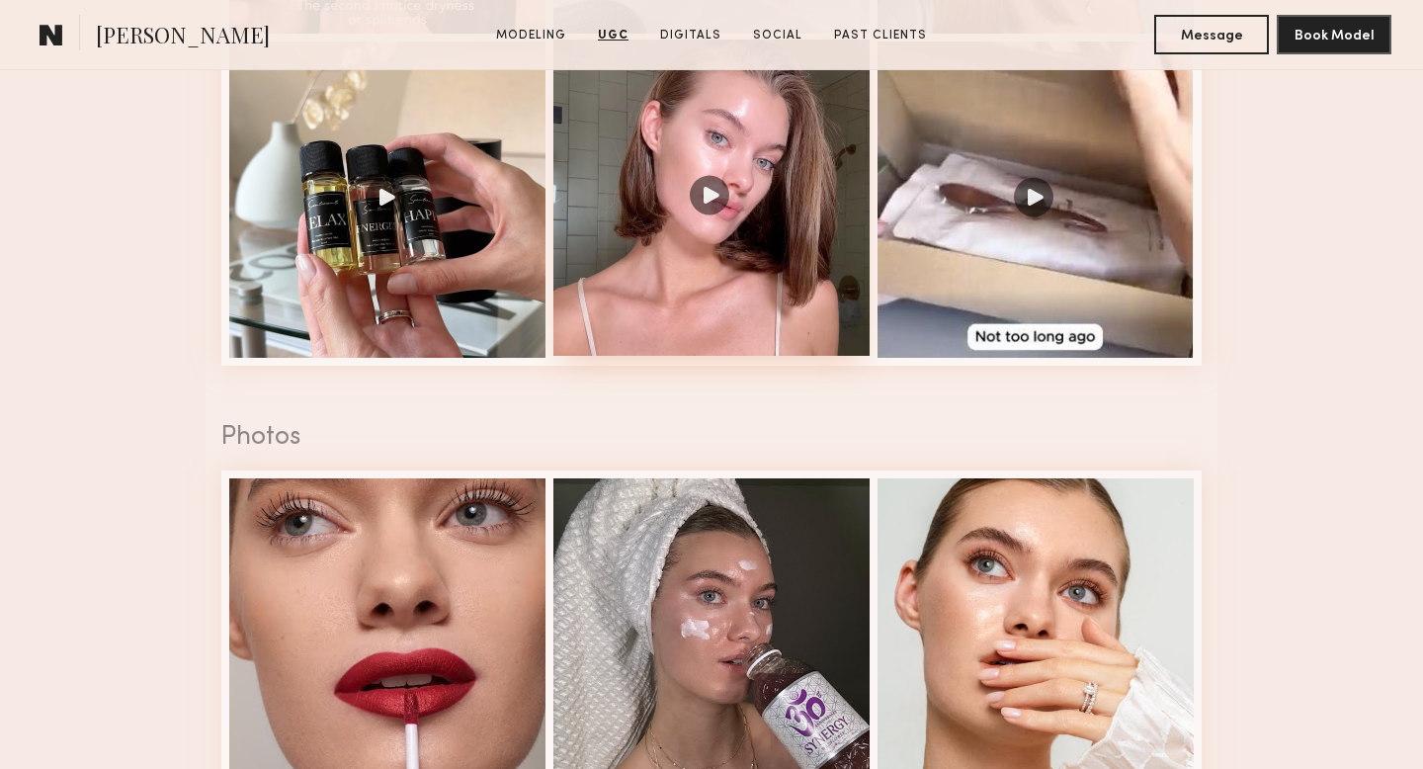
click at [731, 184] on div at bounding box center [711, 198] width 316 height 316
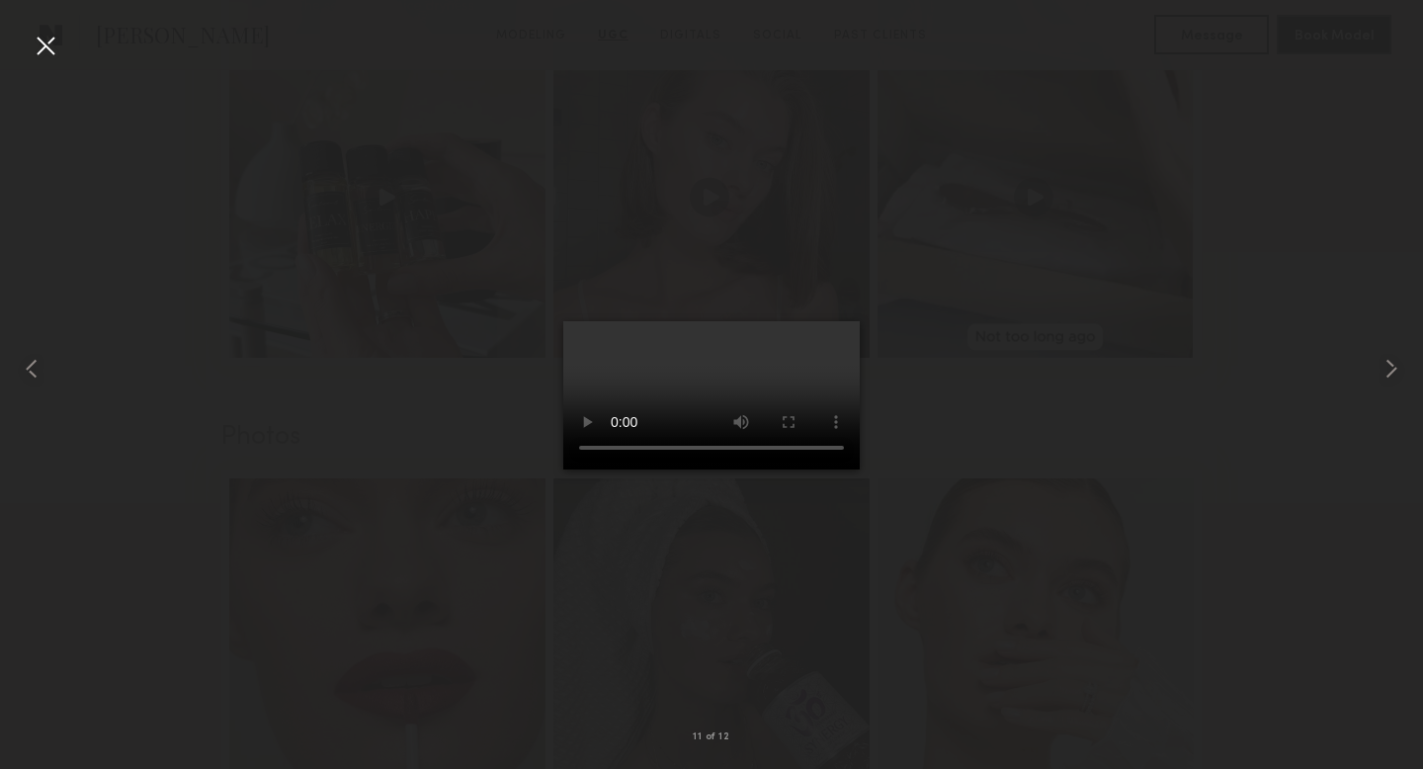
click at [34, 45] on div at bounding box center [46, 46] width 32 height 32
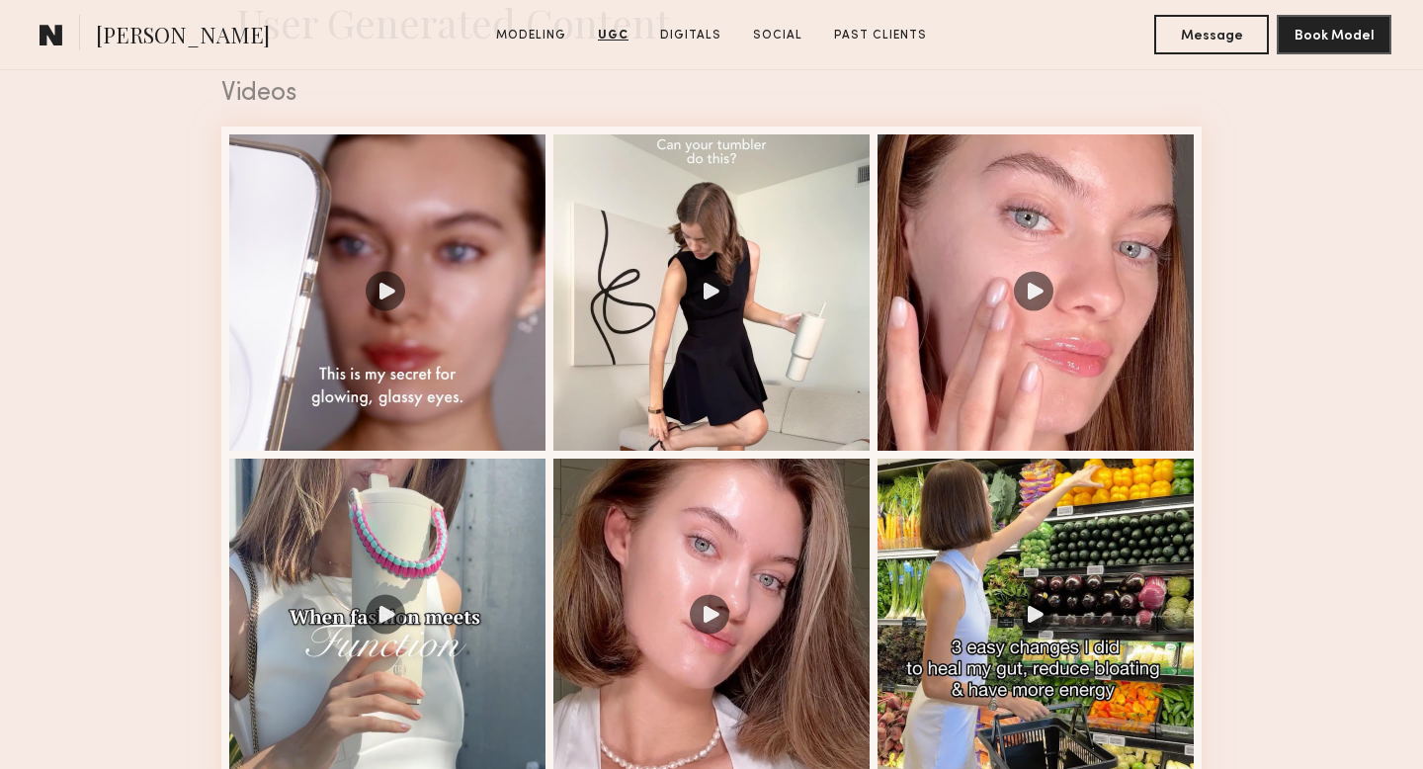
scroll to position [2020, 0]
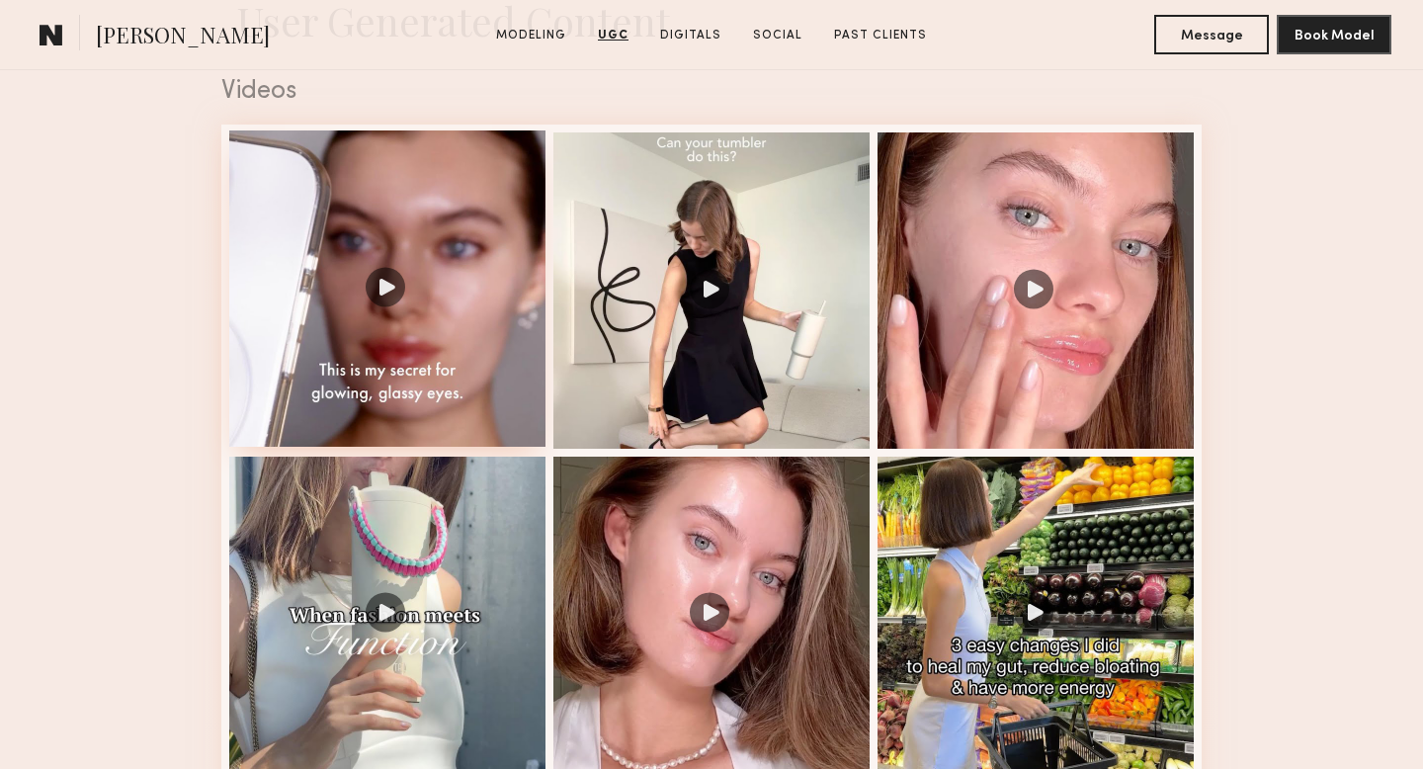
click at [412, 311] on div at bounding box center [387, 288] width 316 height 316
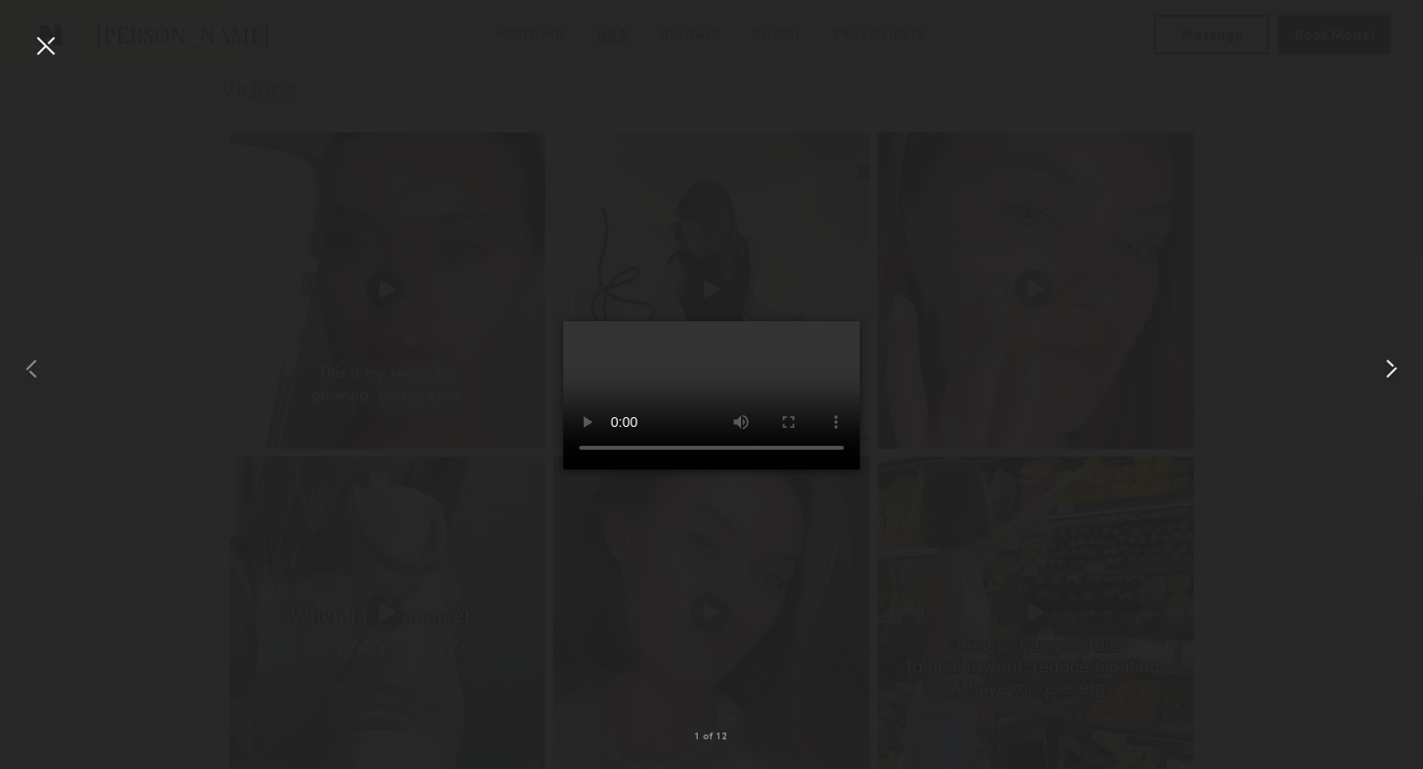
click at [1391, 368] on common-icon at bounding box center [1391, 369] width 32 height 32
click at [1016, 309] on div at bounding box center [711, 369] width 1423 height 674
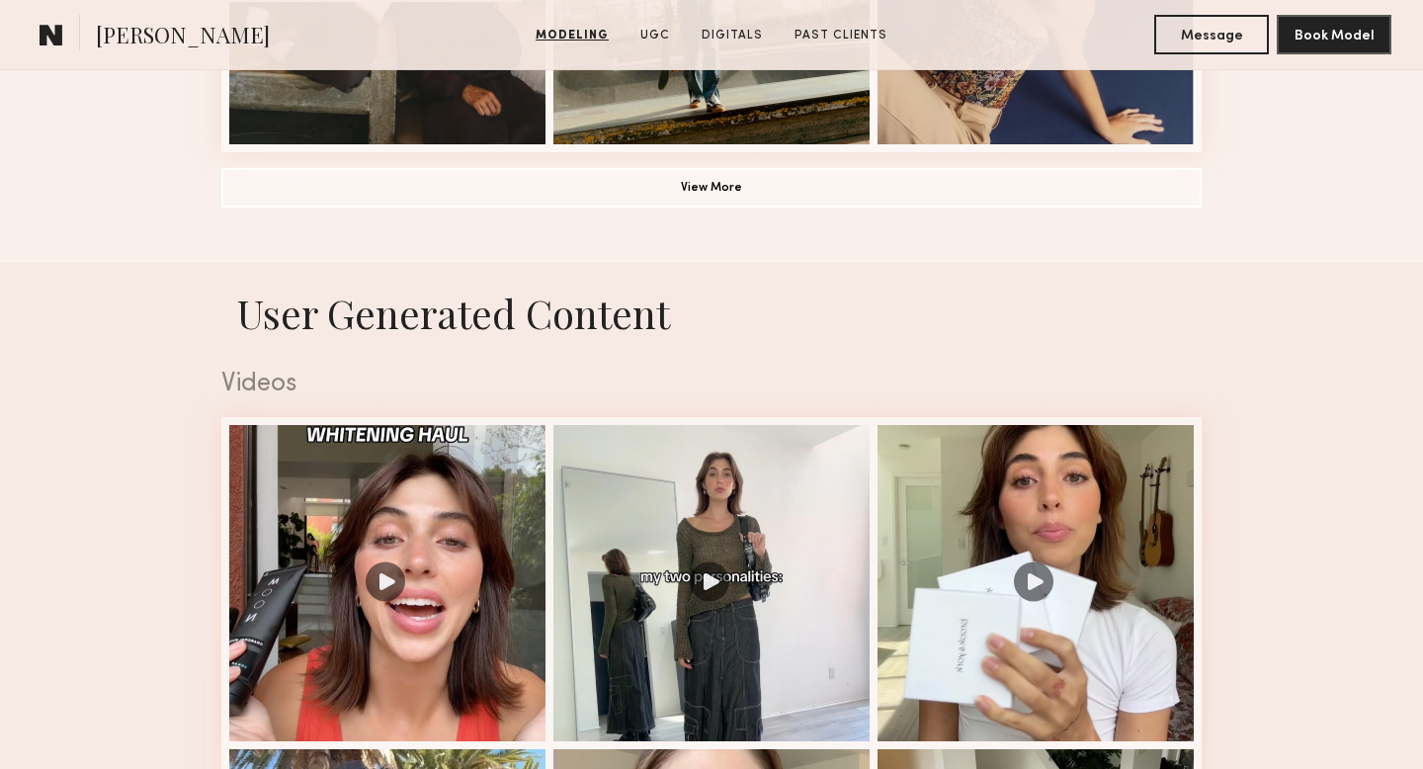
scroll to position [1961, 0]
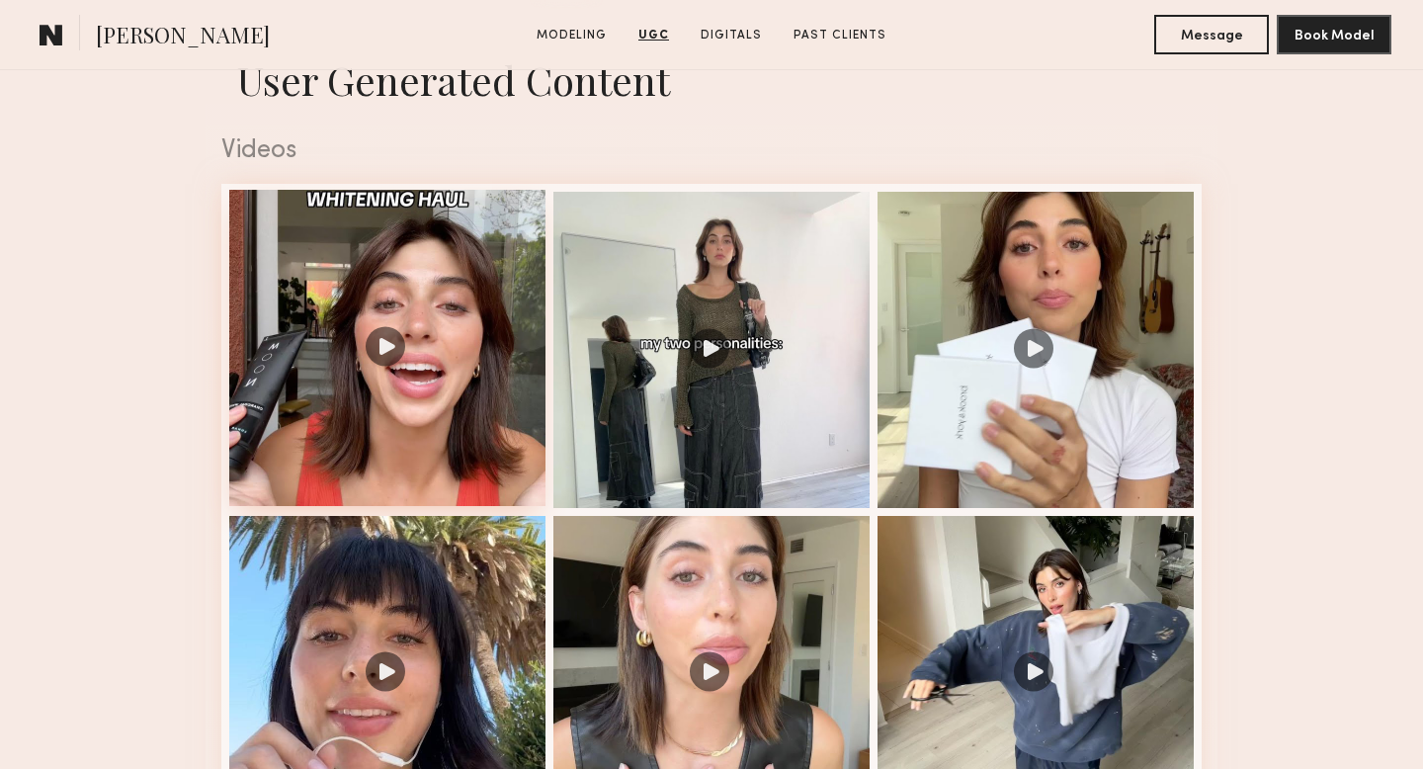
click at [481, 406] on div at bounding box center [387, 348] width 316 height 316
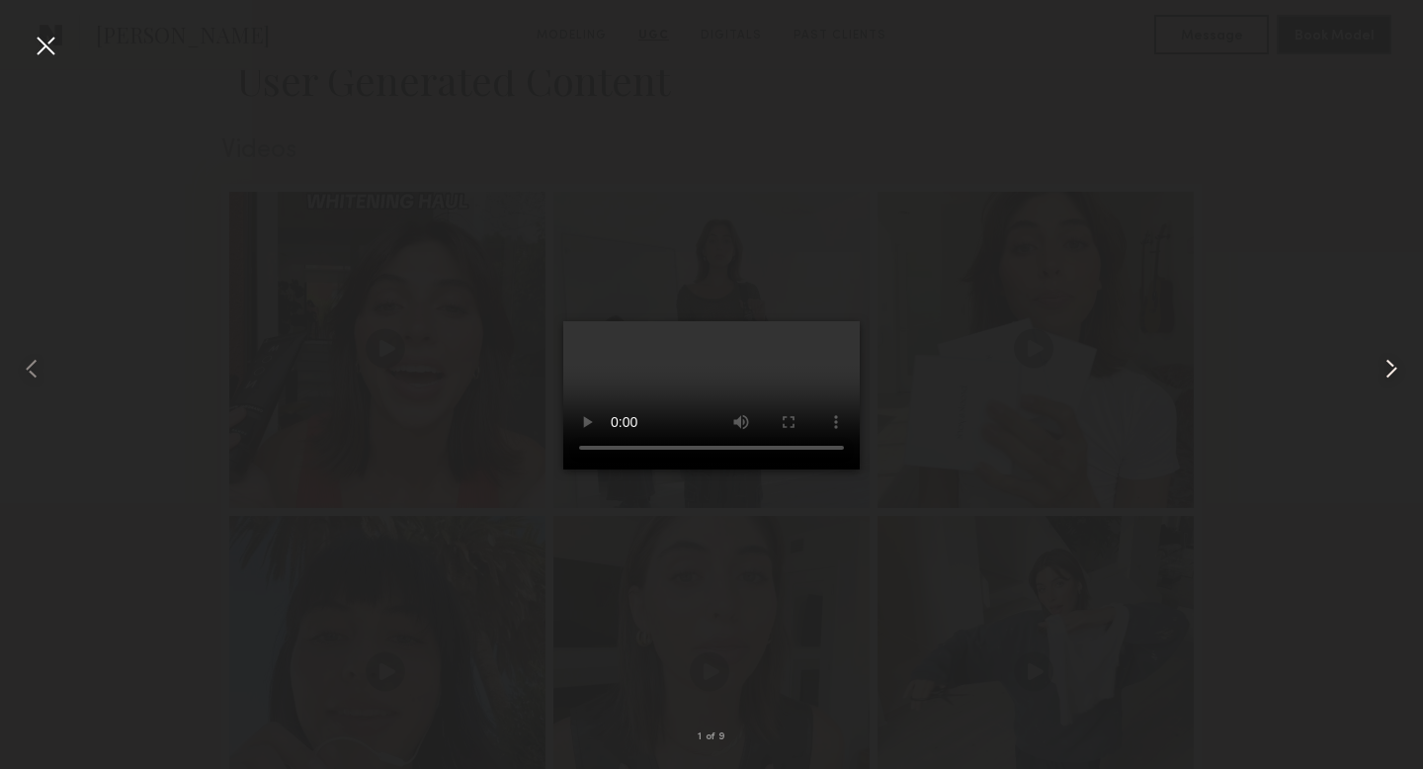
click at [1386, 371] on common-icon at bounding box center [1391, 369] width 32 height 32
click at [1395, 369] on common-icon at bounding box center [1391, 369] width 32 height 32
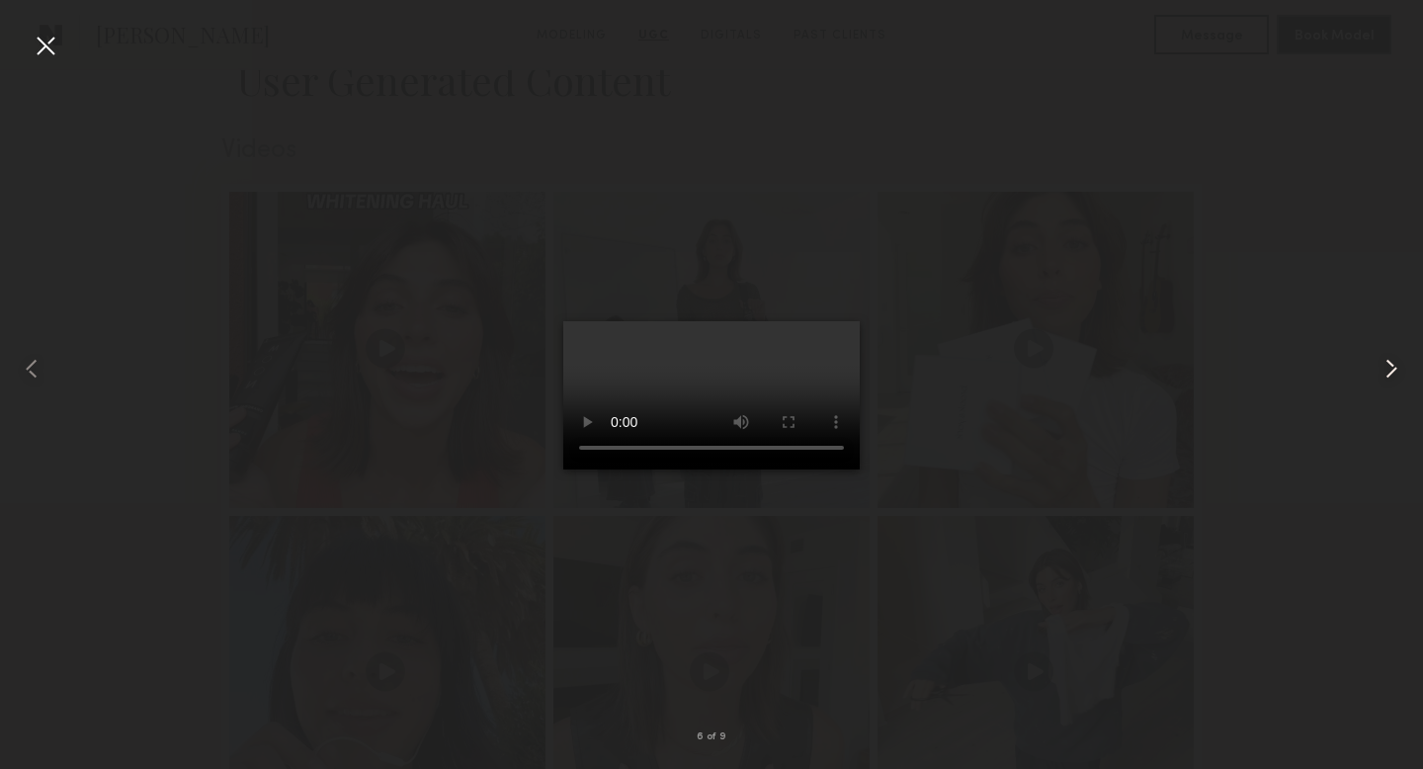
click at [1396, 369] on common-icon at bounding box center [1391, 369] width 32 height 32
click at [1391, 370] on common-icon at bounding box center [1391, 369] width 32 height 32
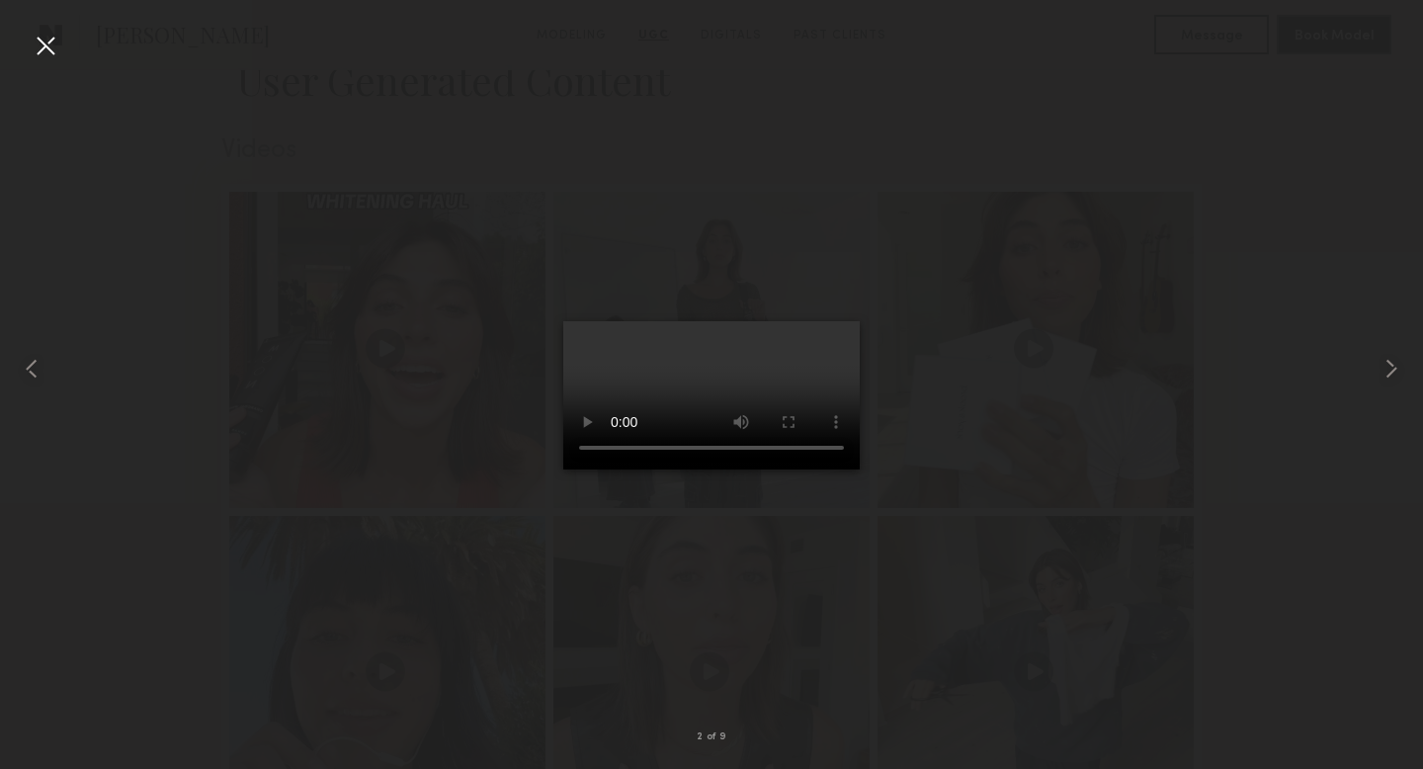
click at [52, 38] on div at bounding box center [46, 46] width 32 height 32
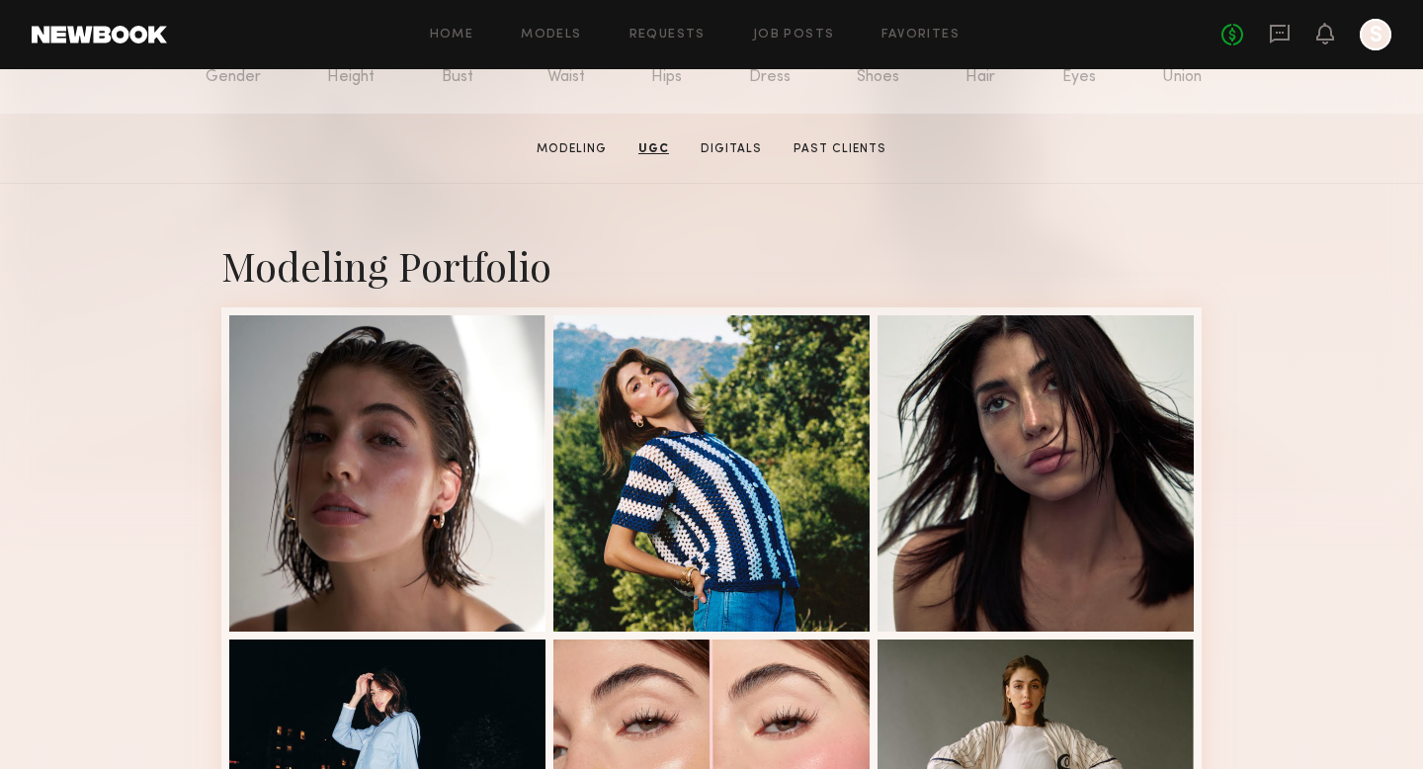
scroll to position [0, 0]
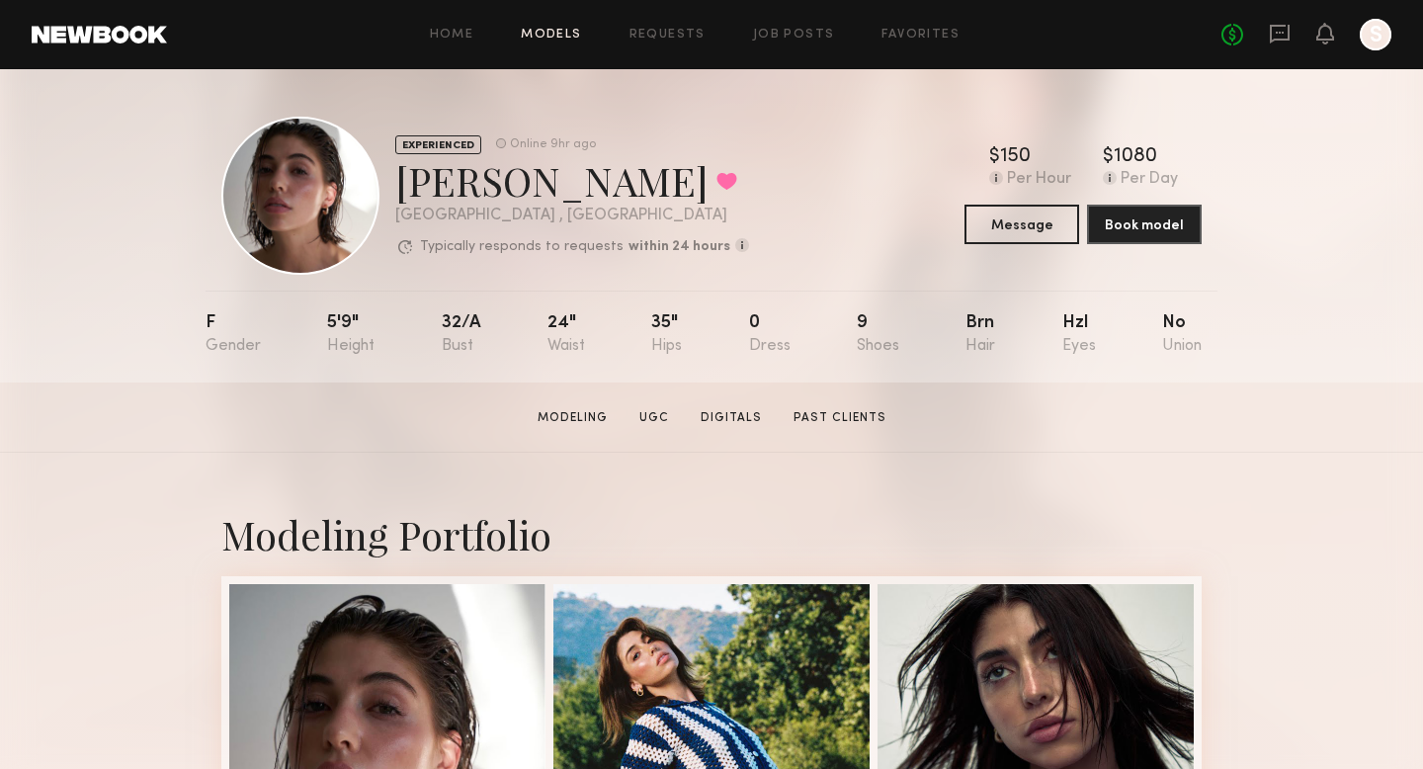
click at [552, 37] on link "Models" at bounding box center [551, 35] width 60 height 13
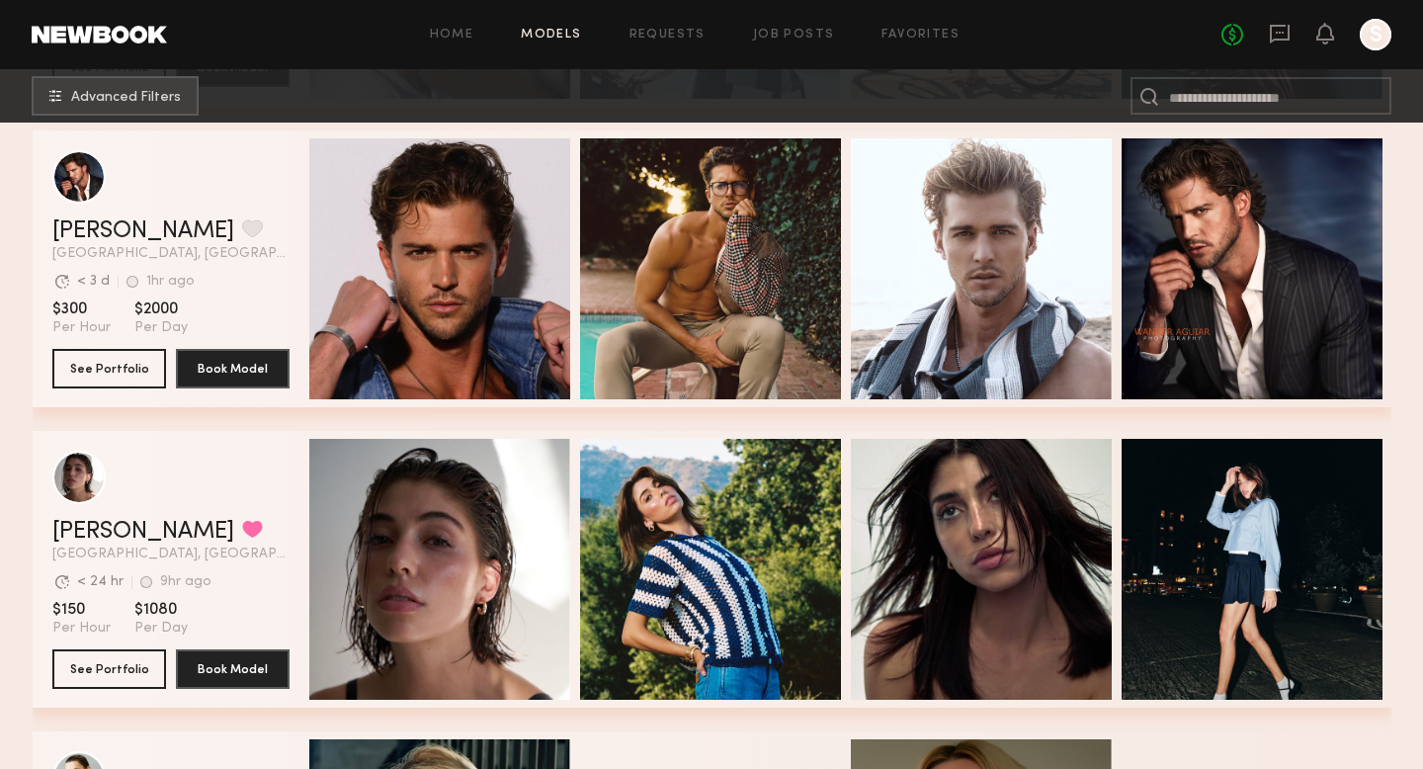
scroll to position [7435, 0]
